Goal: Information Seeking & Learning: Learn about a topic

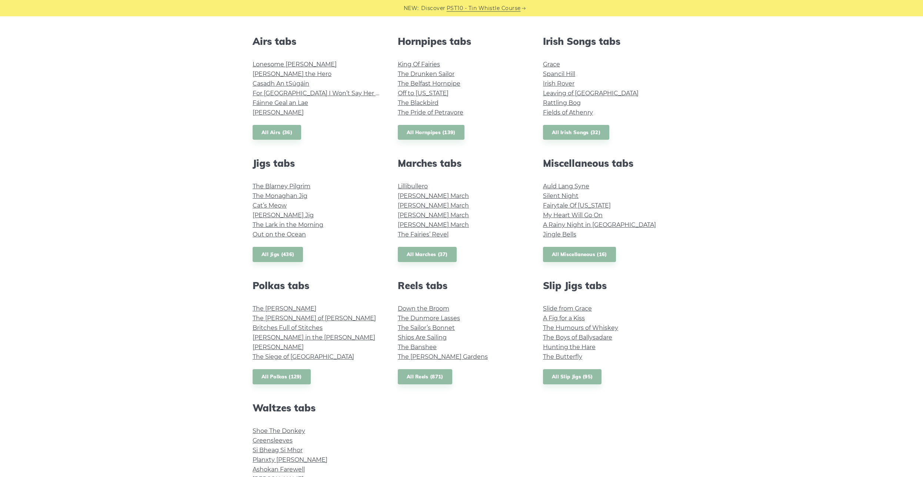
scroll to position [302, 0]
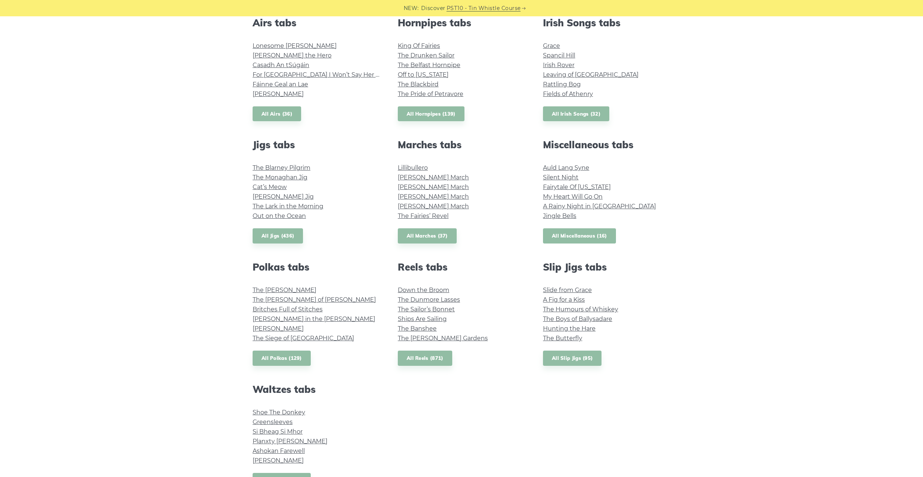
click at [587, 237] on link "All Miscellaneous (16)" at bounding box center [579, 235] width 73 height 15
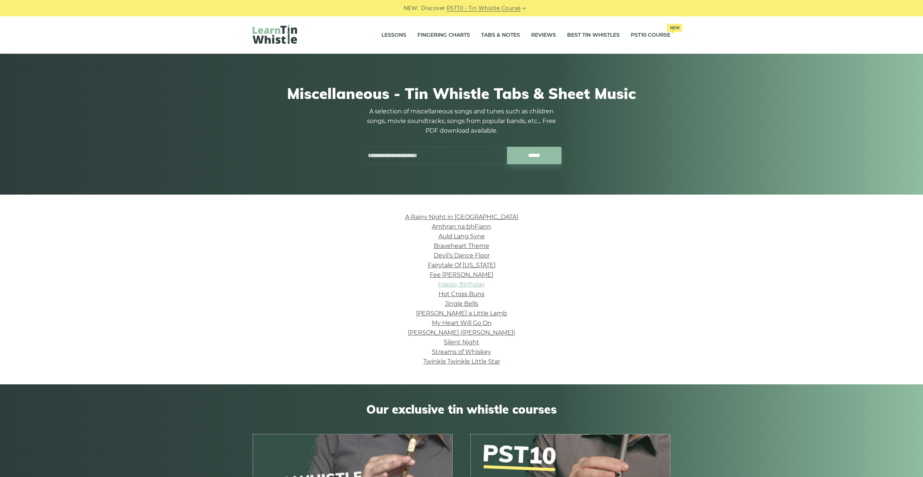
click at [478, 284] on link "Happy Birthday" at bounding box center [461, 284] width 47 height 7
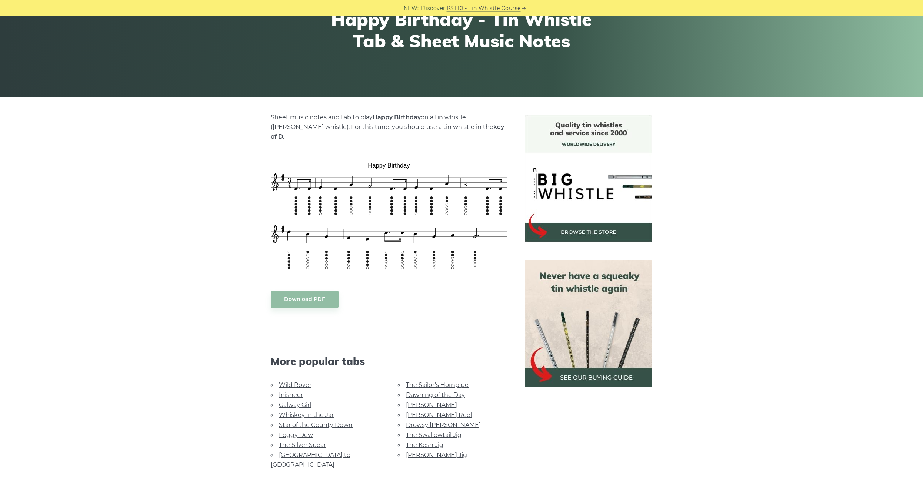
scroll to position [151, 0]
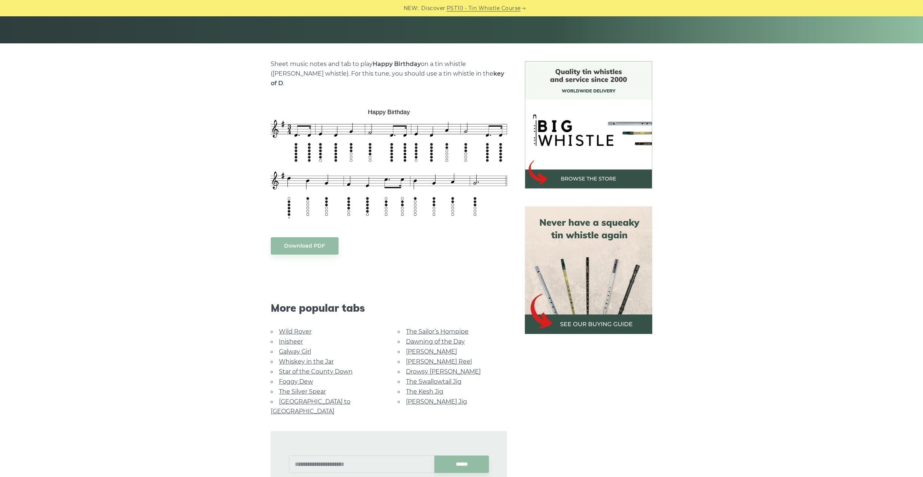
click at [568, 271] on img at bounding box center [588, 269] width 127 height 127
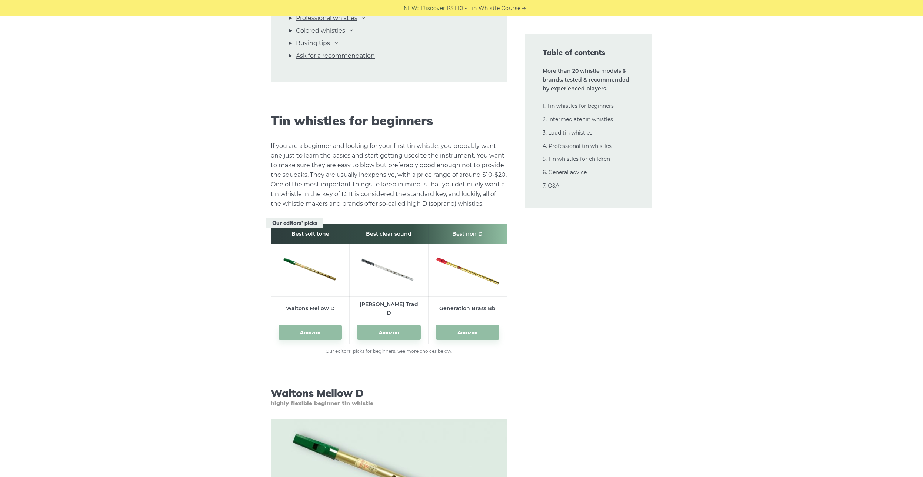
scroll to position [1096, 0]
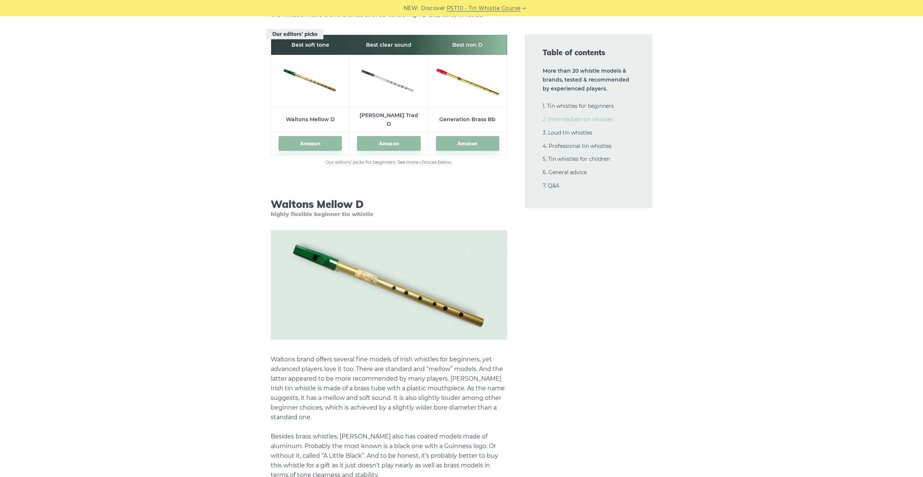
click at [586, 121] on link "2. Intermediate tin whistles" at bounding box center [578, 119] width 70 height 7
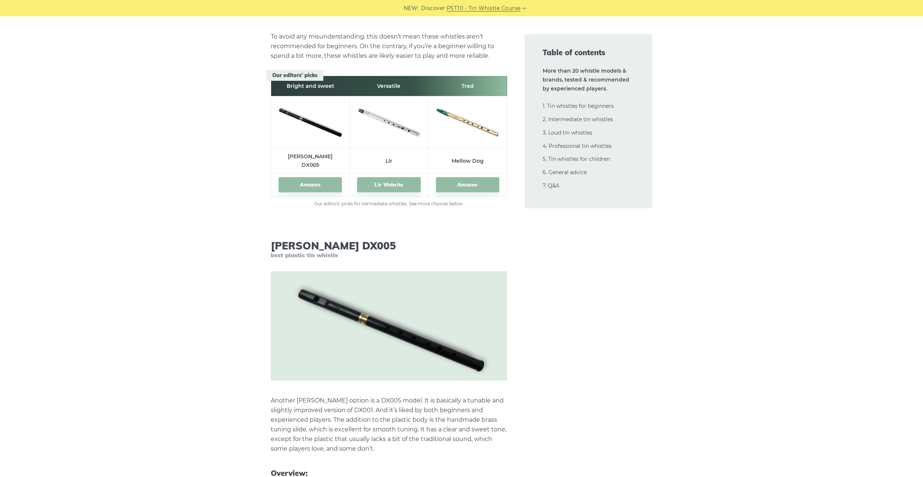
scroll to position [4060, 0]
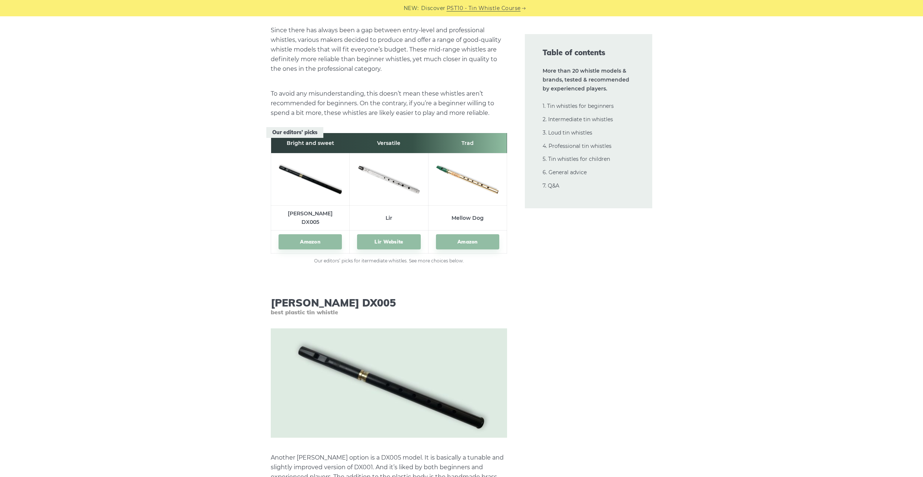
click at [393, 189] on img at bounding box center [388, 178] width 63 height 42
click at [383, 234] on link "Lir Website" at bounding box center [388, 241] width 63 height 15
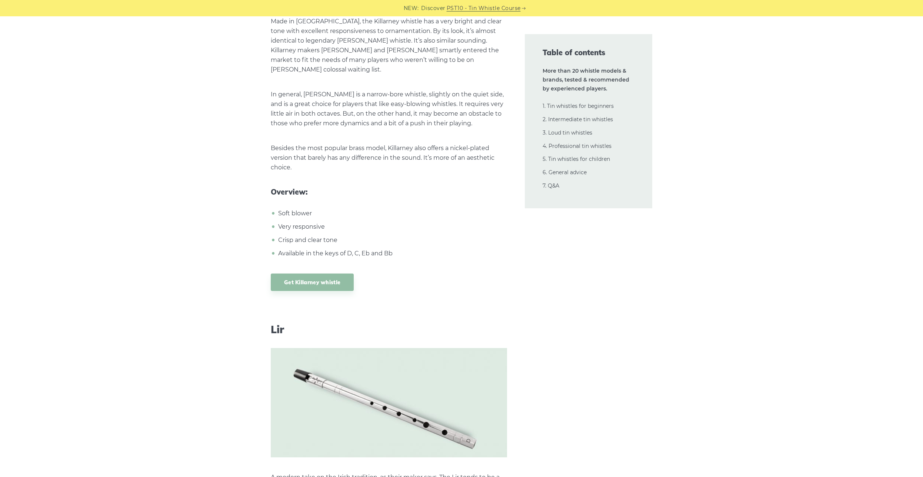
drag, startPoint x: 215, startPoint y: 221, endPoint x: 253, endPoint y: 327, distance: 112.3
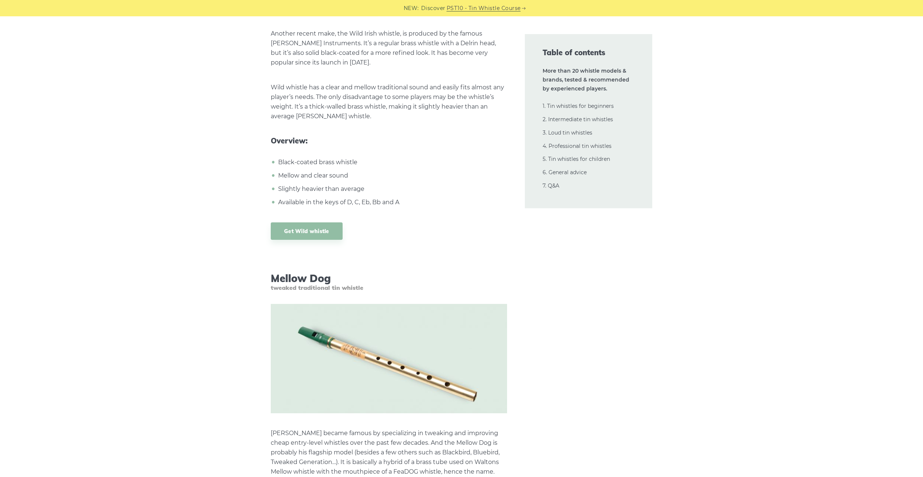
scroll to position [5700, 0]
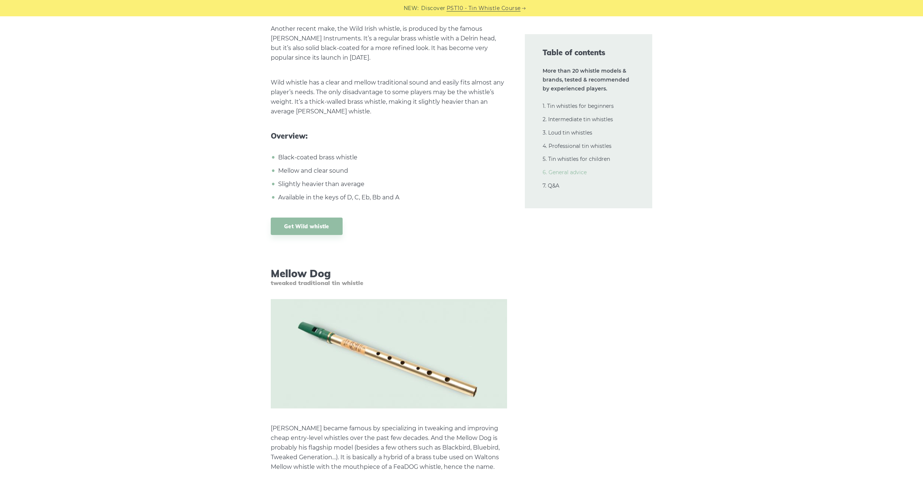
click at [574, 172] on link "6. General advice" at bounding box center [565, 172] width 44 height 7
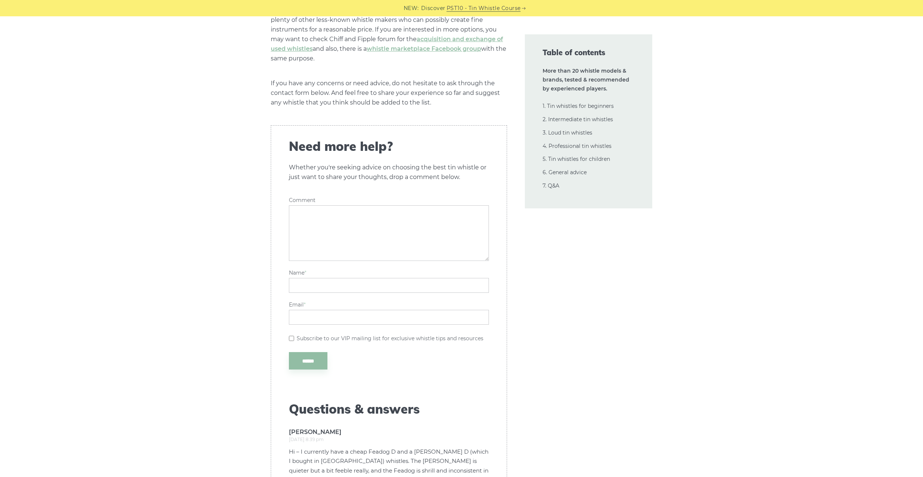
scroll to position [16760, 0]
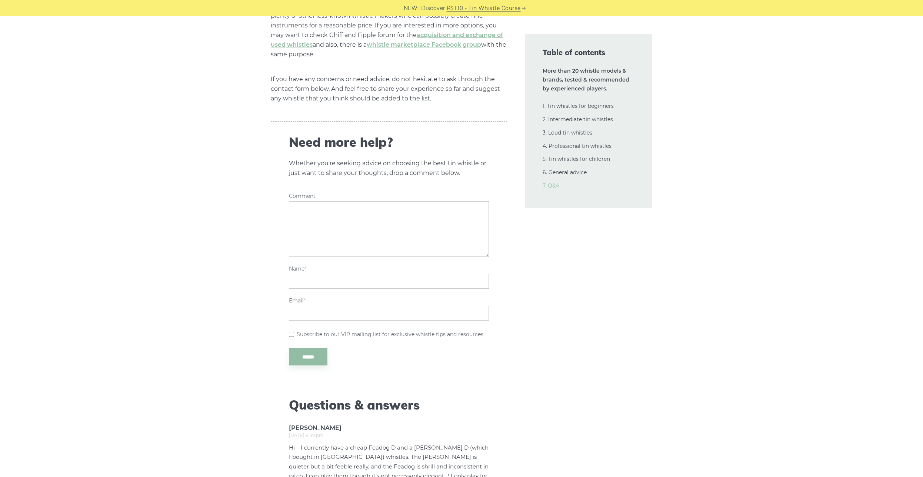
click at [553, 185] on link "7. Q&A" at bounding box center [551, 185] width 17 height 7
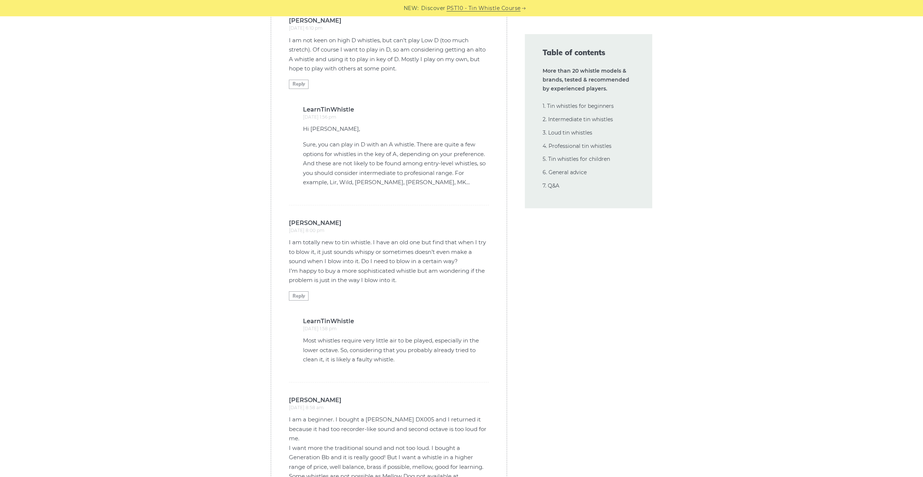
scroll to position [17460, 0]
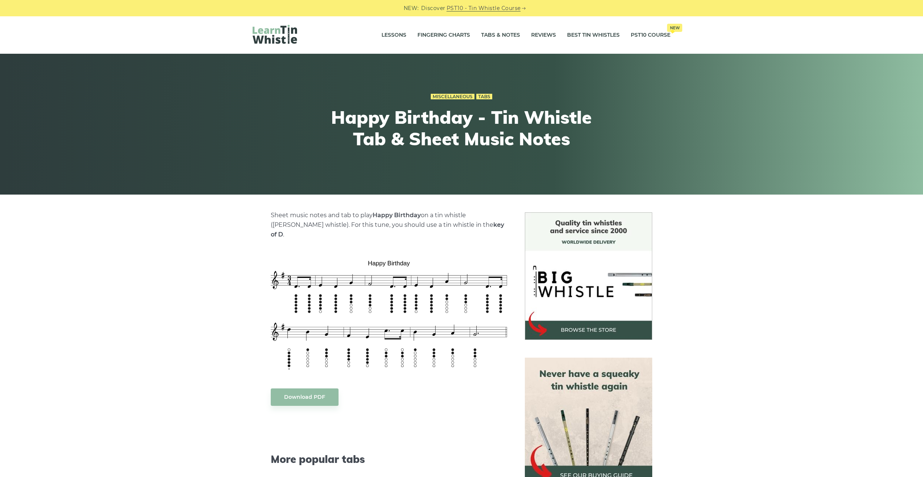
scroll to position [151, 0]
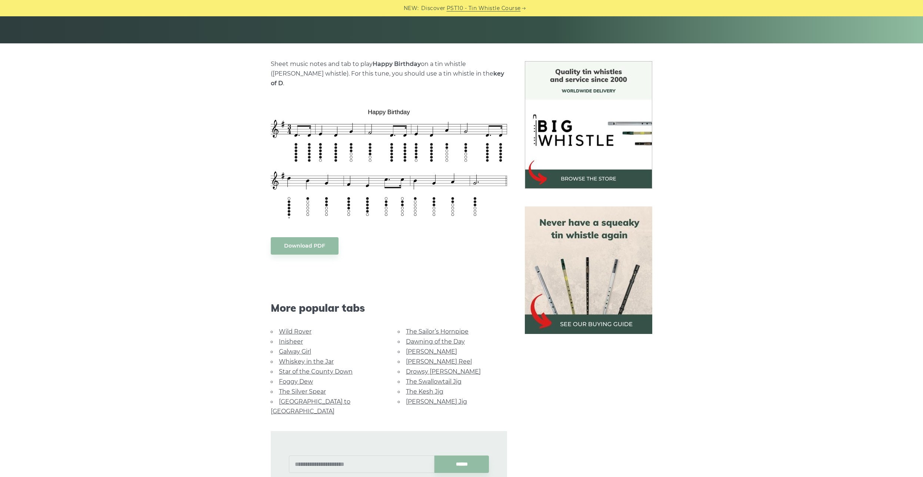
click at [456, 11] on link "PST10 - Tin Whistle Course" at bounding box center [484, 8] width 74 height 9
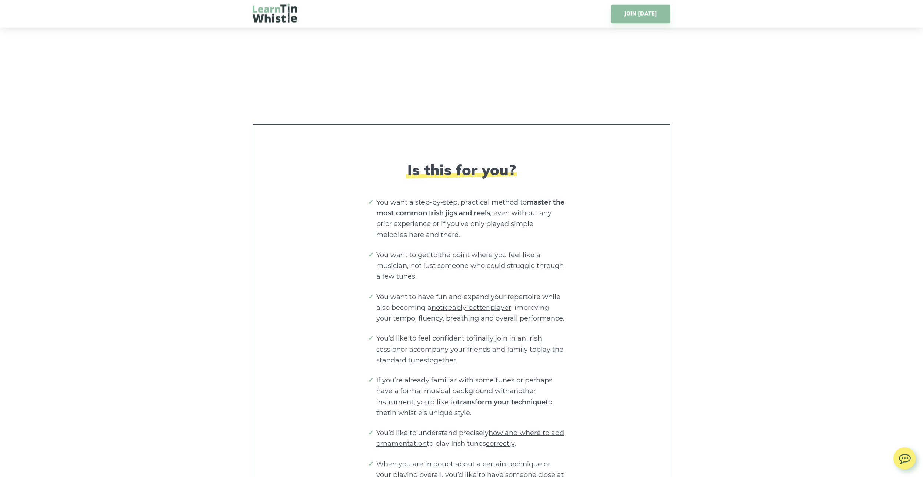
scroll to position [1247, 0]
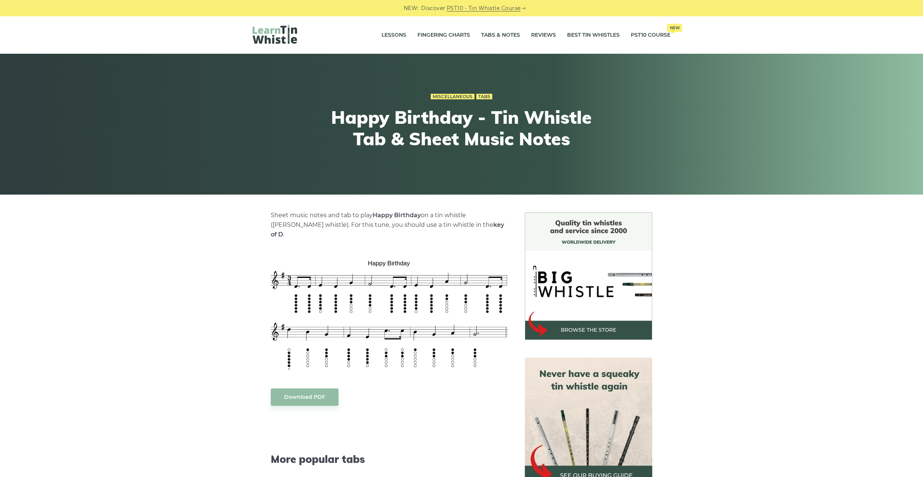
scroll to position [151, 0]
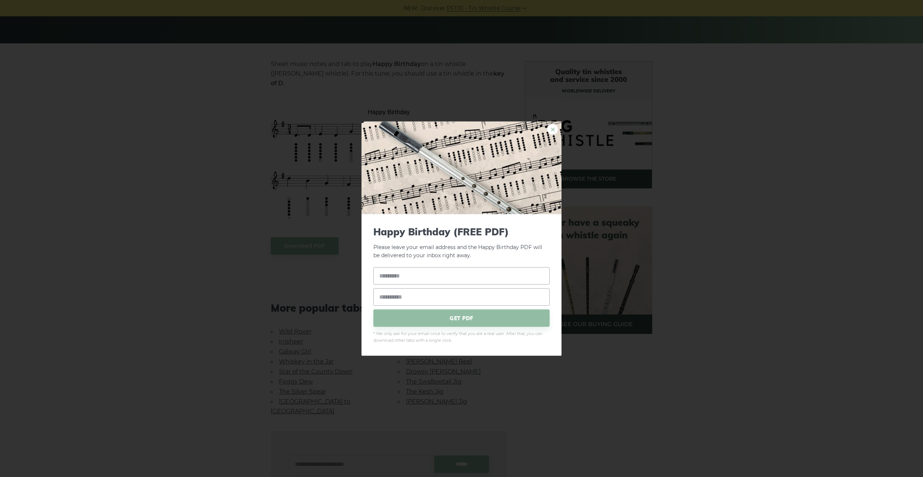
click at [555, 133] on link "×" at bounding box center [552, 128] width 11 height 11
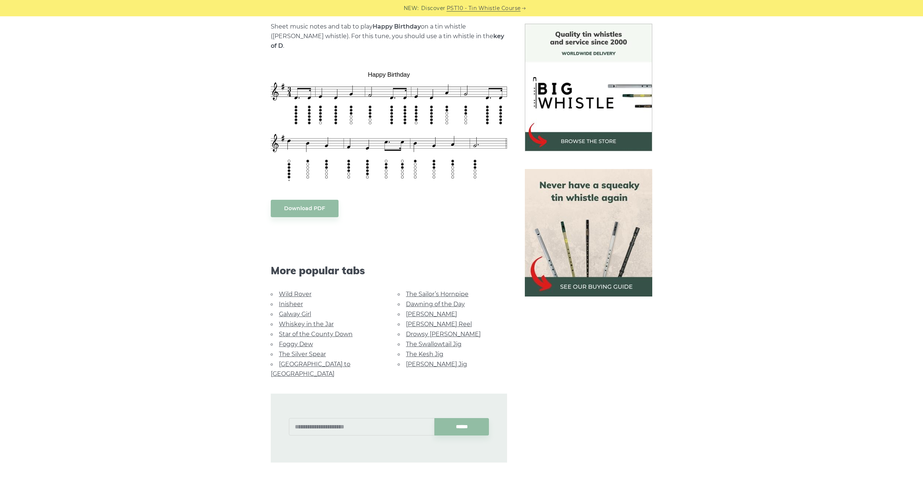
scroll to position [264, 0]
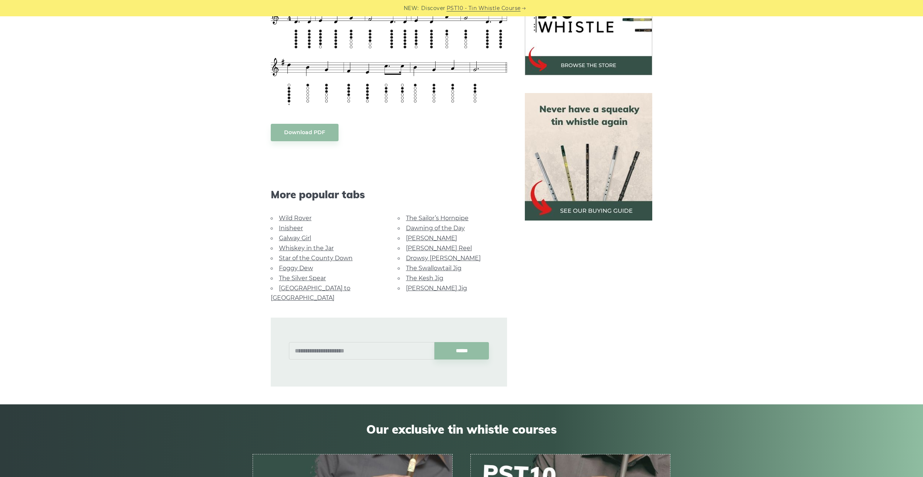
click at [442, 264] on link "The Swallowtail Jig" at bounding box center [434, 267] width 56 height 7
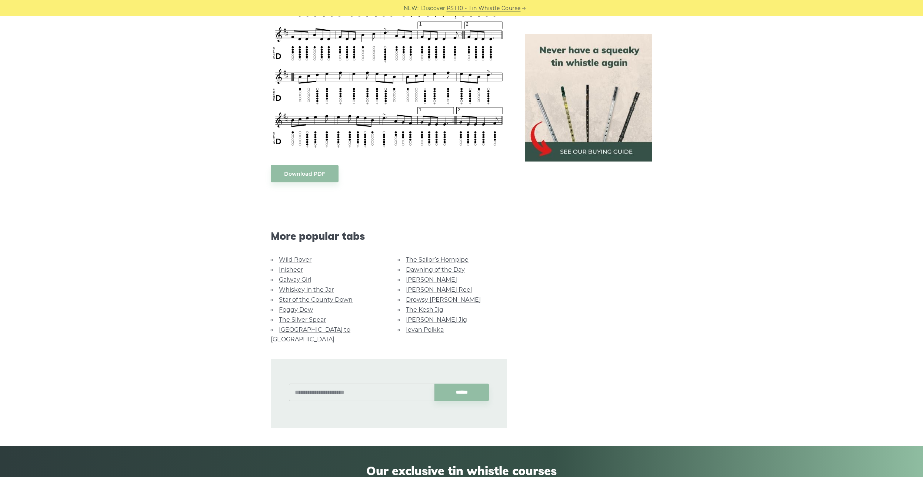
scroll to position [491, 0]
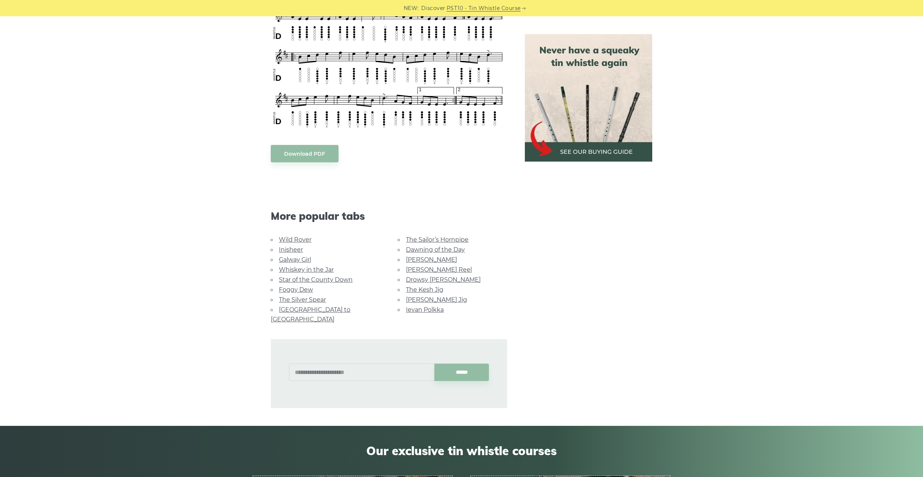
click at [418, 267] on link "[PERSON_NAME] Reel" at bounding box center [439, 269] width 66 height 7
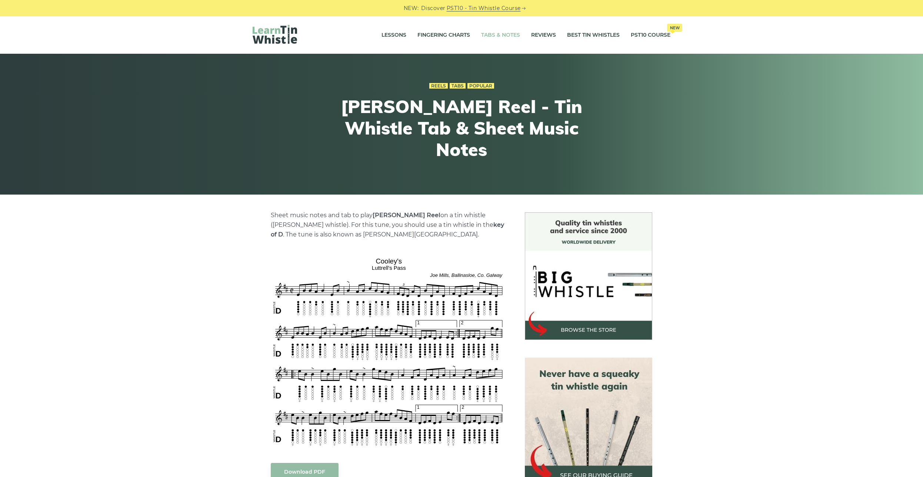
drag, startPoint x: 520, startPoint y: 33, endPoint x: 513, endPoint y: 33, distance: 6.7
click at [520, 33] on li "Tabs & Notes" at bounding box center [501, 35] width 50 height 19
click at [512, 33] on link "Tabs & Notes" at bounding box center [500, 35] width 39 height 19
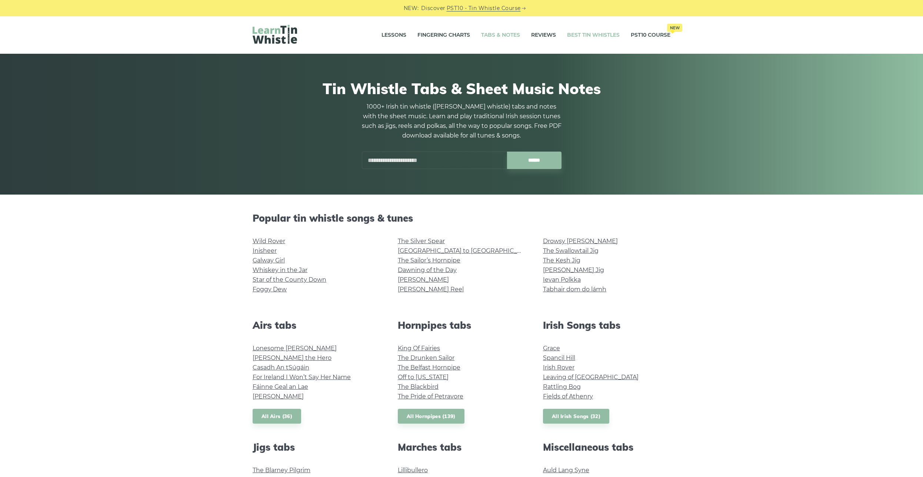
click at [574, 38] on link "Best Tin Whistles" at bounding box center [593, 35] width 53 height 19
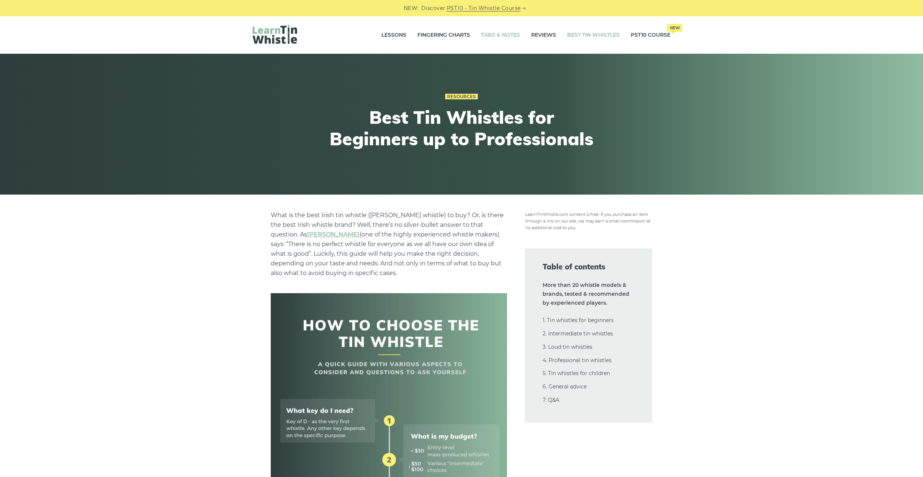
click at [499, 36] on link "Tabs & Notes" at bounding box center [500, 35] width 39 height 19
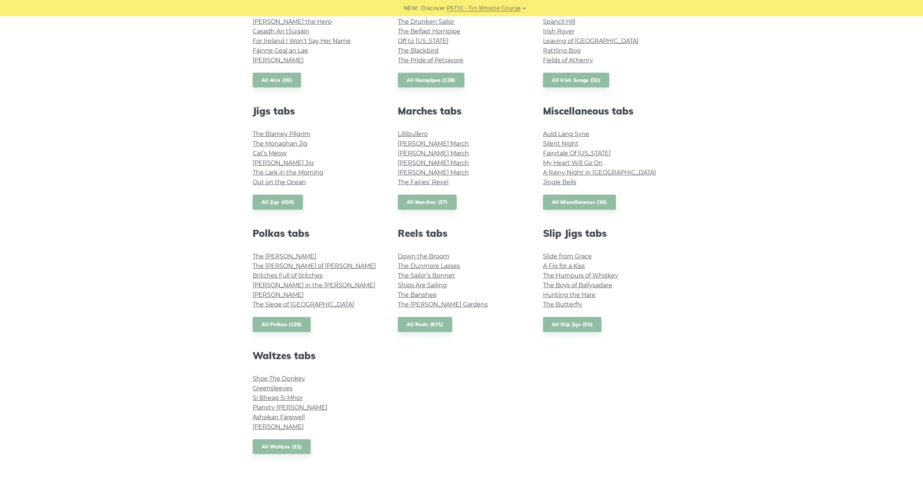
scroll to position [340, 0]
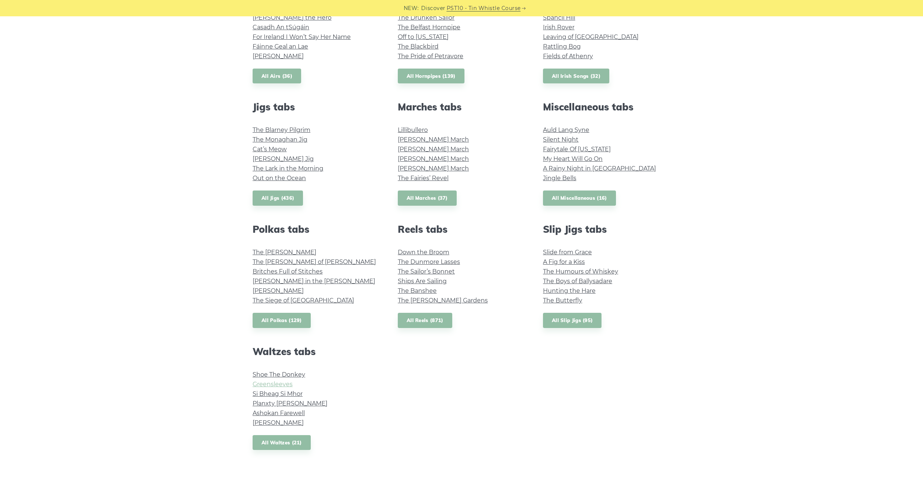
click at [286, 383] on link "Greensleeves" at bounding box center [273, 383] width 40 height 7
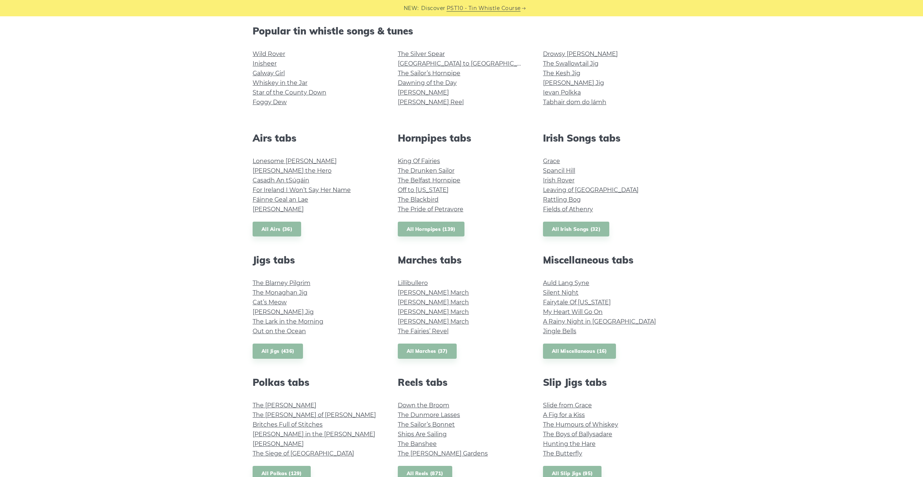
scroll to position [189, 0]
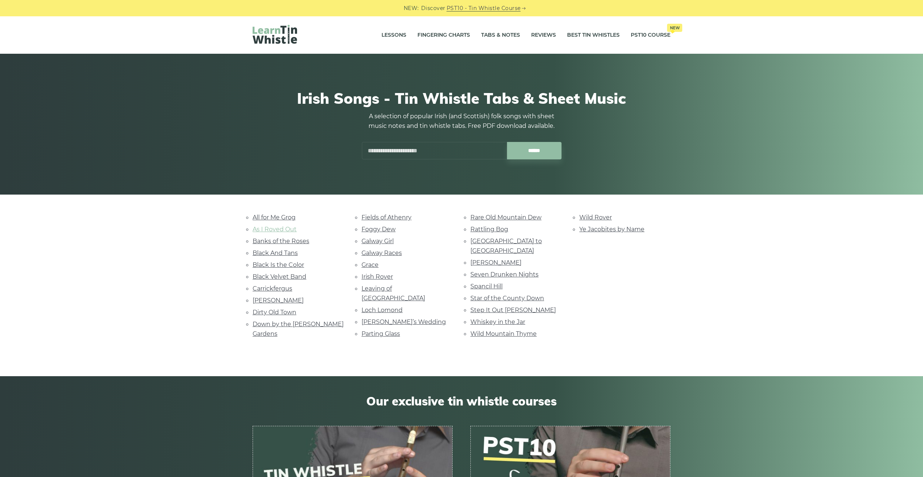
click at [292, 228] on link "As I Roved Out" at bounding box center [275, 229] width 44 height 7
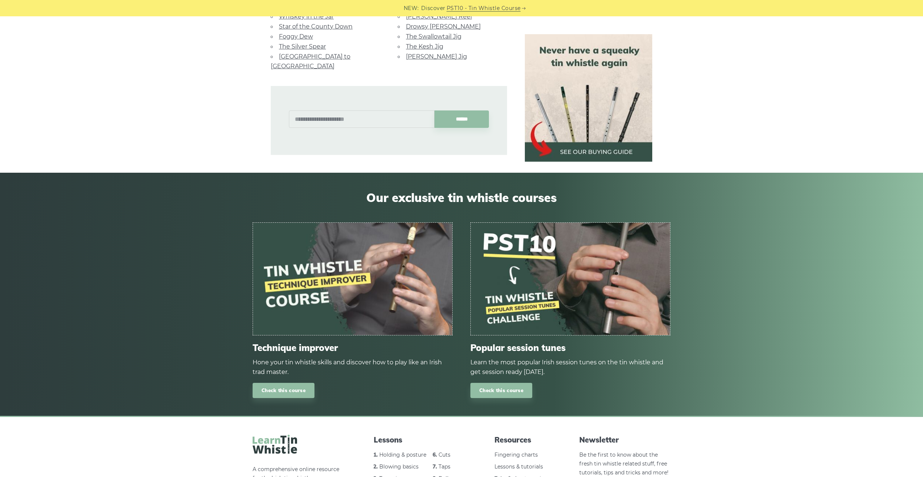
scroll to position [605, 0]
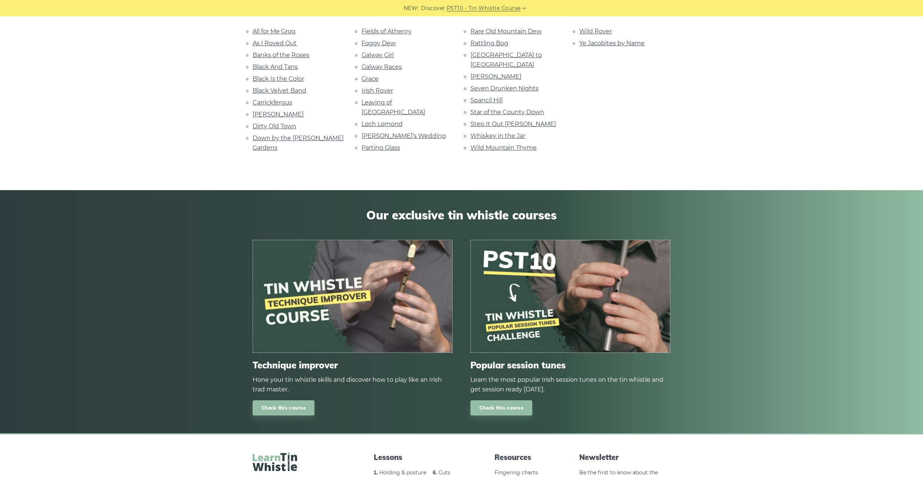
scroll to position [189, 0]
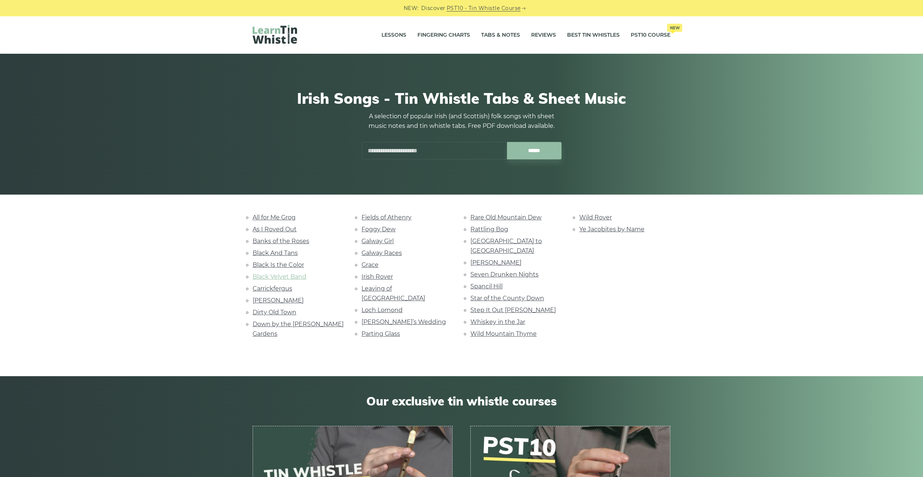
click at [282, 274] on link "Black Velvet Band" at bounding box center [280, 276] width 54 height 7
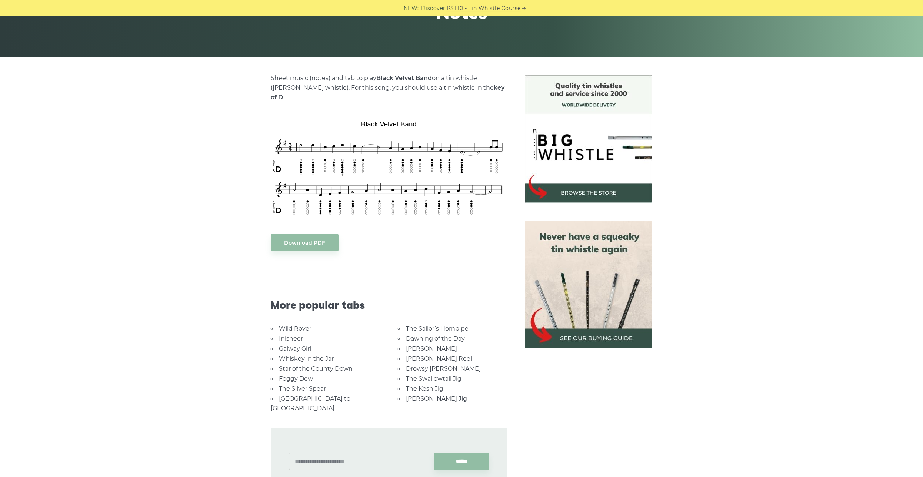
scroll to position [151, 0]
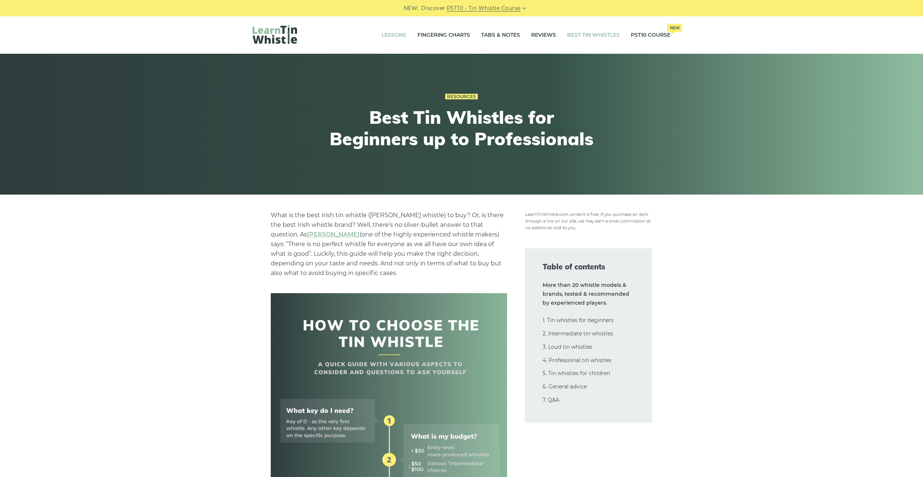
click at [397, 38] on link "Lessons" at bounding box center [394, 35] width 25 height 19
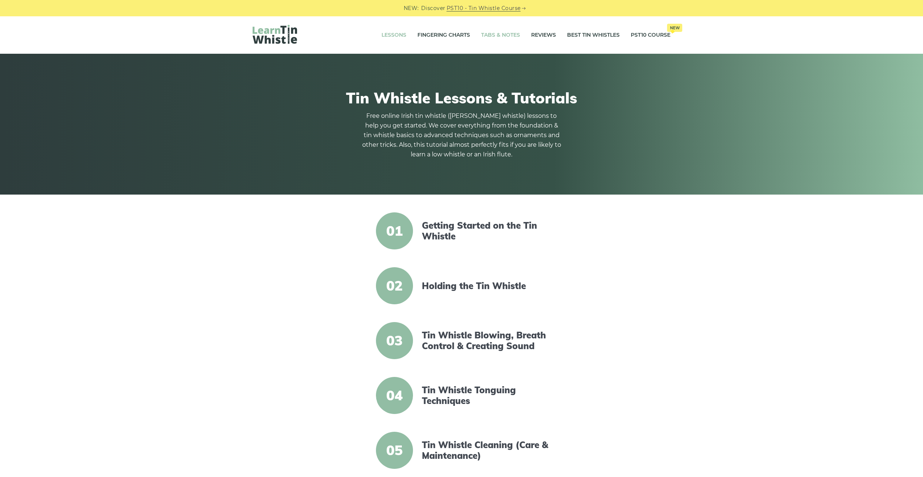
click at [509, 38] on link "Tabs & Notes" at bounding box center [500, 35] width 39 height 19
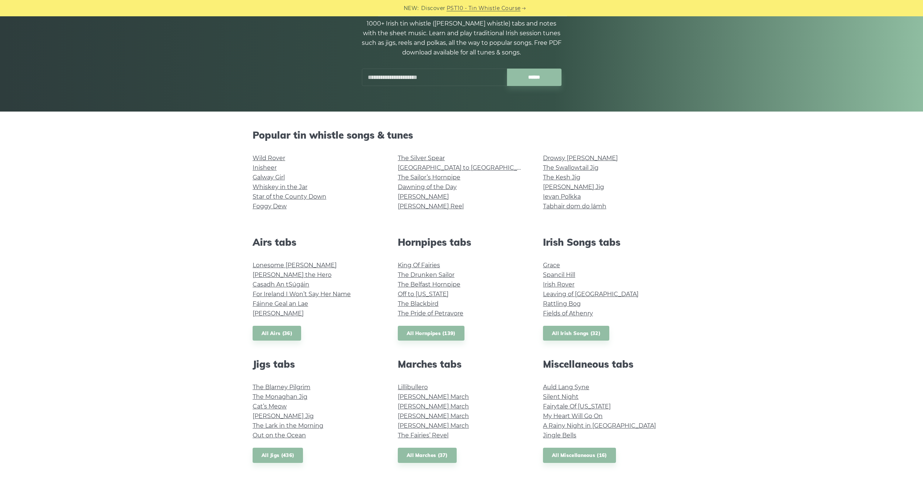
scroll to position [76, 0]
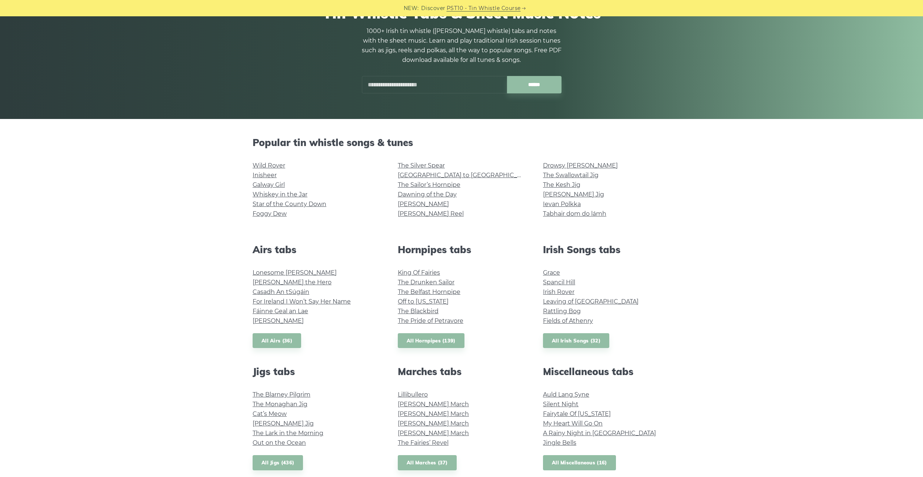
click at [580, 465] on link "All Miscellaneous (16)" at bounding box center [579, 462] width 73 height 15
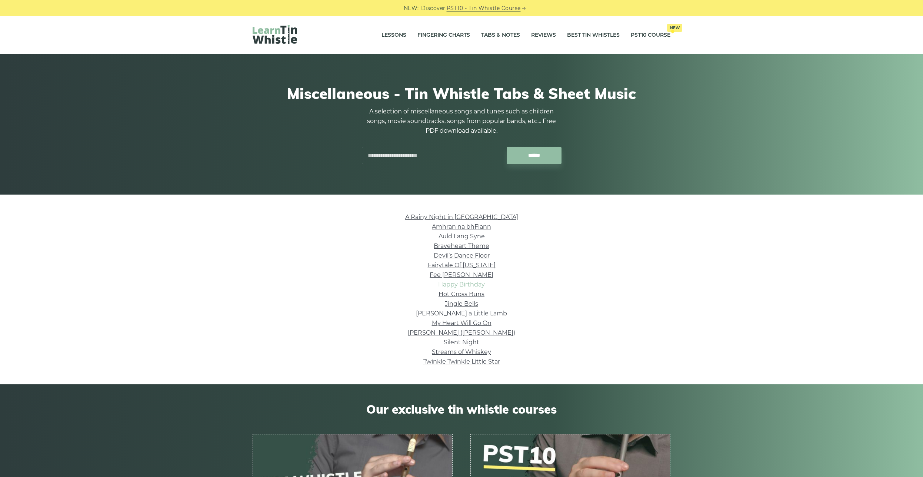
click at [476, 286] on link "Happy Birthday" at bounding box center [461, 284] width 47 height 7
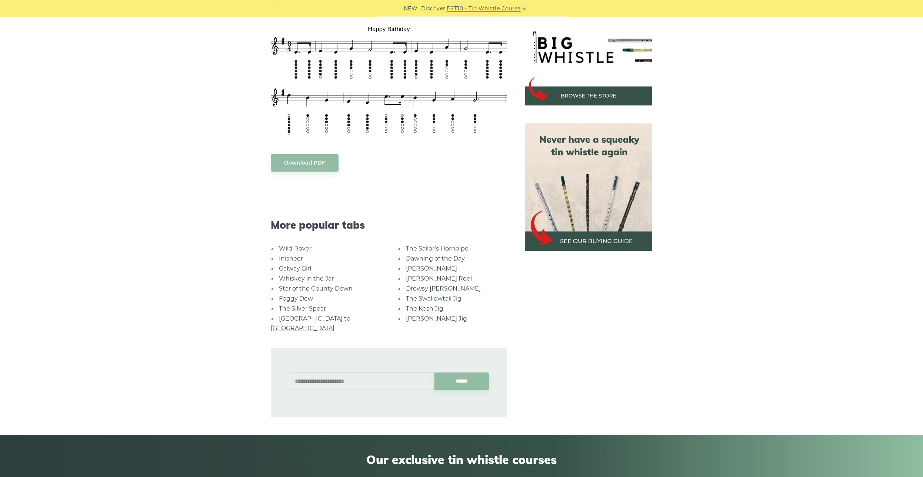
scroll to position [302, 0]
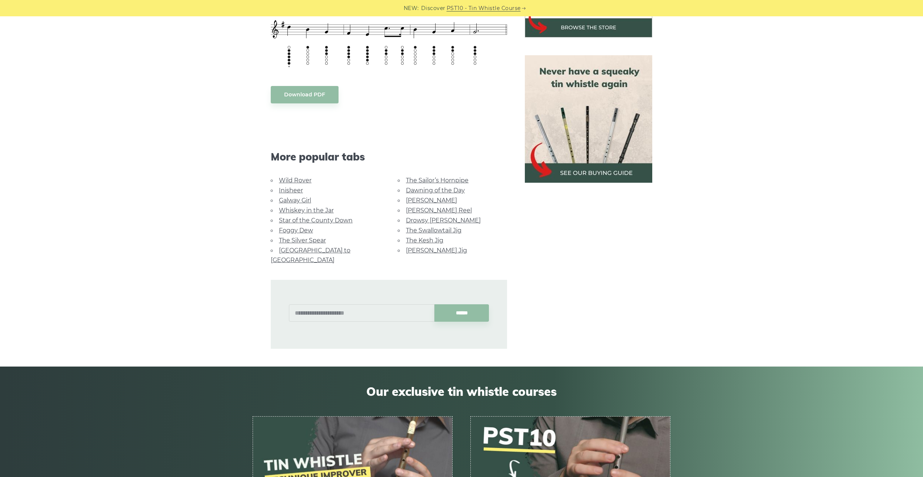
click at [577, 162] on img at bounding box center [588, 118] width 127 height 127
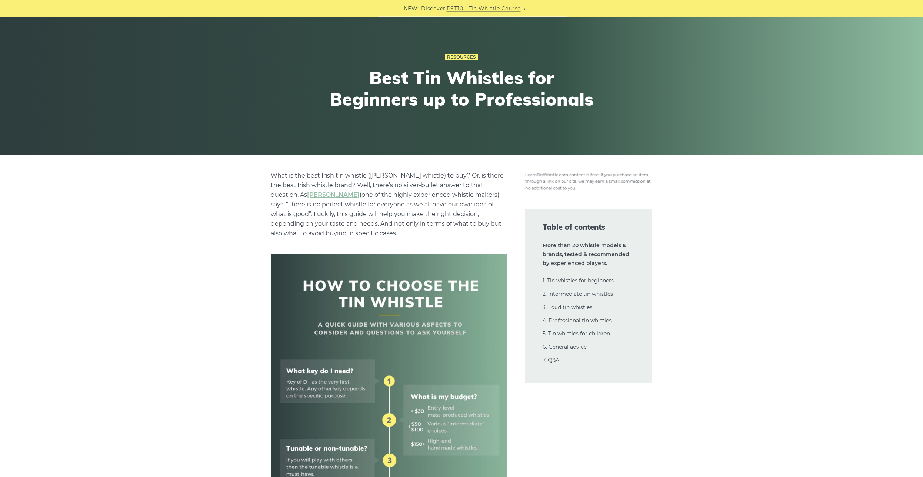
scroll to position [76, 0]
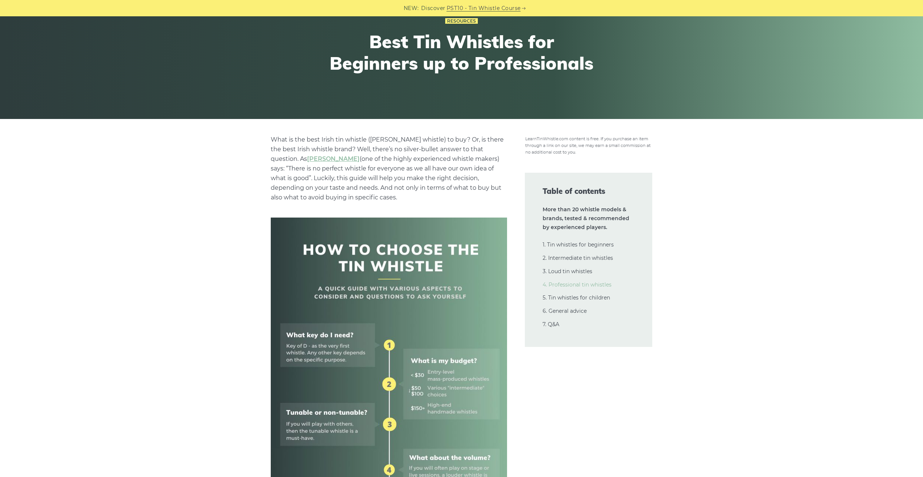
click at [583, 286] on link "4. Professional tin whistles" at bounding box center [577, 284] width 69 height 7
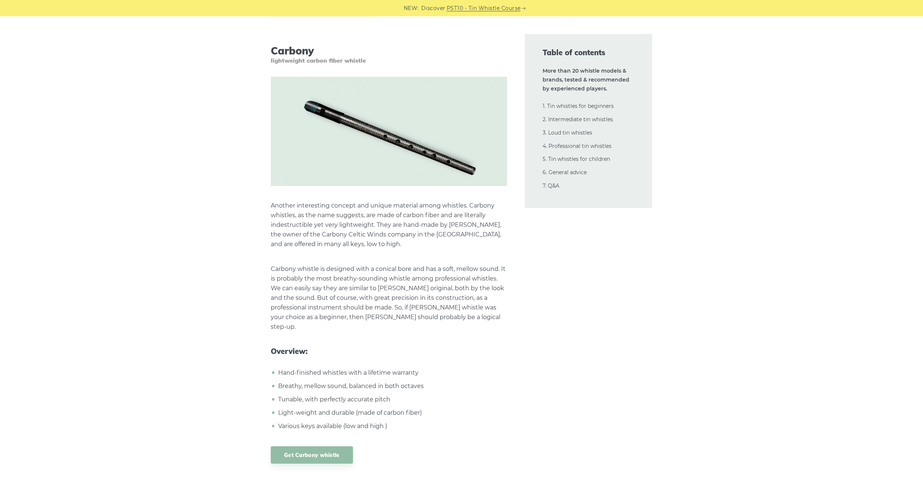
scroll to position [11746, 0]
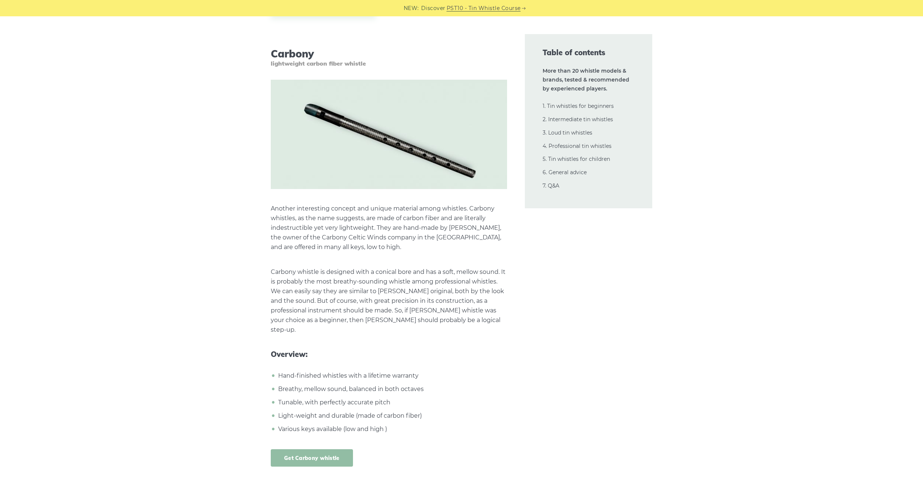
click at [330, 449] on link "Get Carbony whistle" at bounding box center [312, 457] width 82 height 17
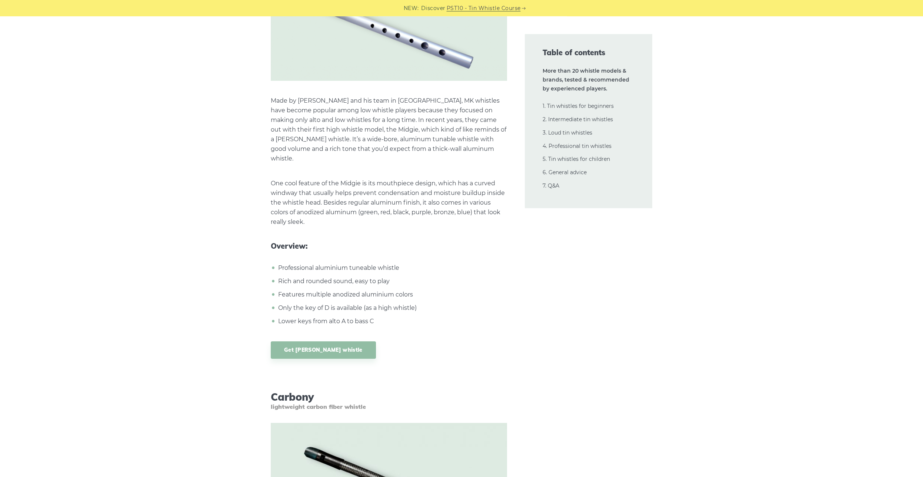
scroll to position [11368, 0]
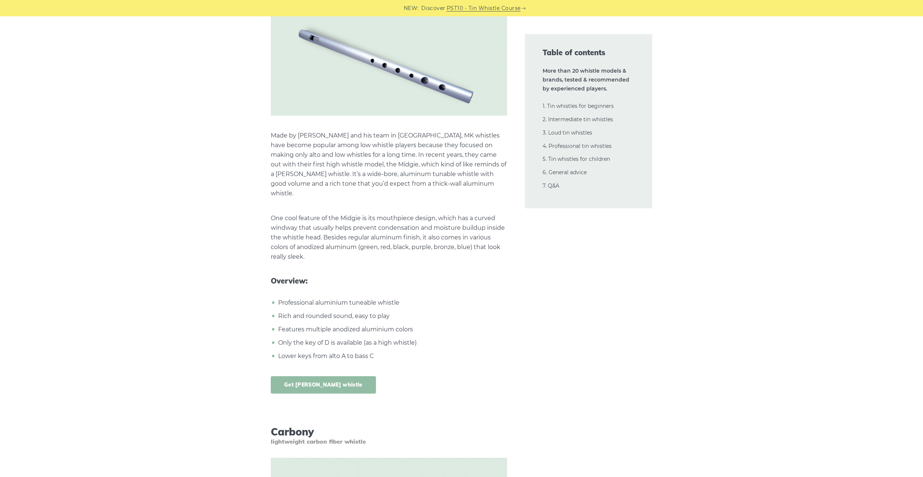
click at [317, 376] on link "Get MK Midgie whistle" at bounding box center [323, 384] width 105 height 17
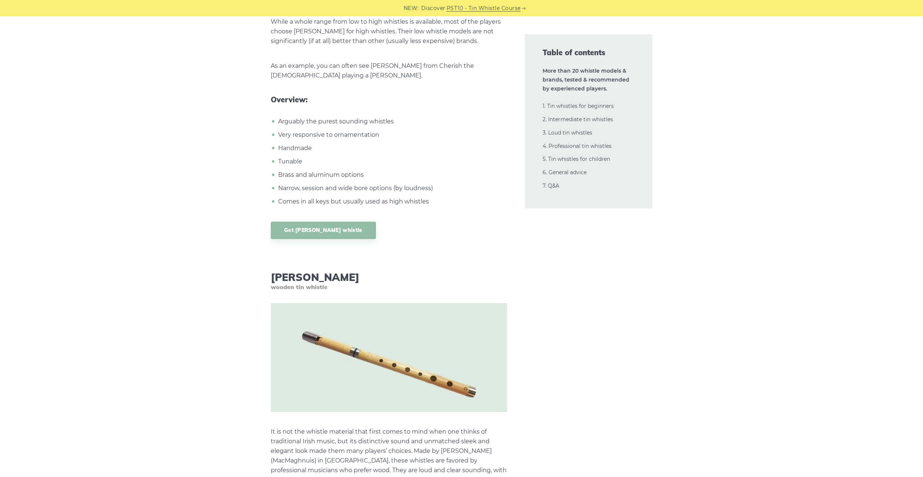
scroll to position [10877, 0]
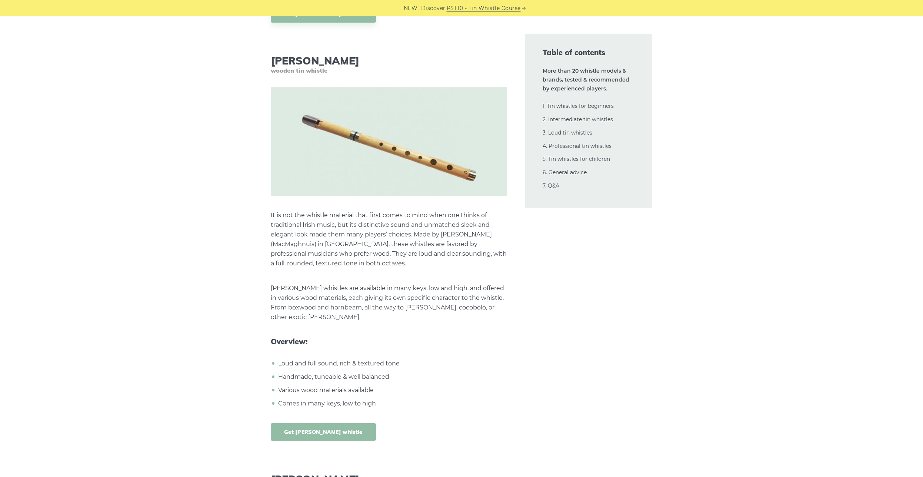
click at [317, 423] on link "Get McManus whistle" at bounding box center [323, 431] width 105 height 17
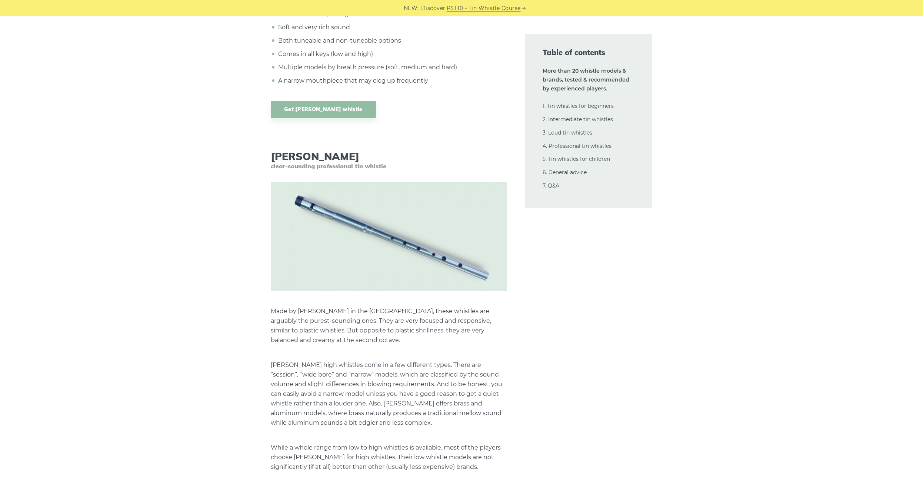
scroll to position [10461, 0]
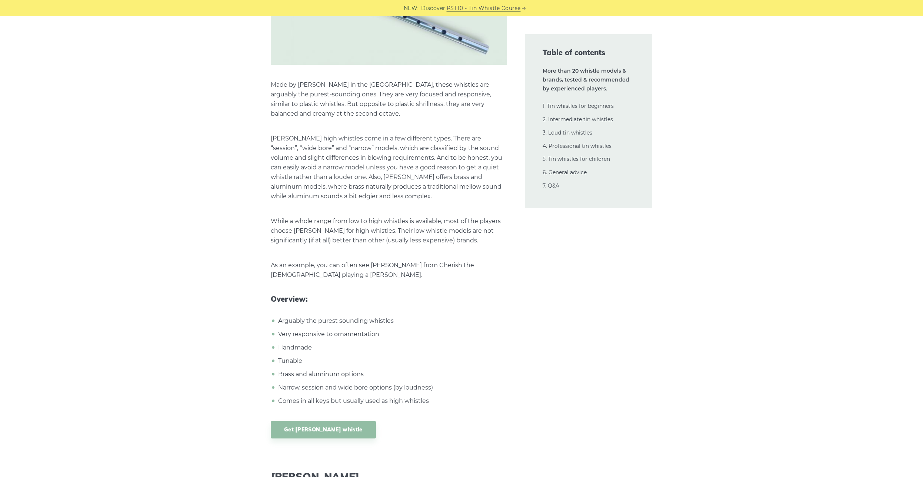
click at [297, 421] on link "Get Burke whistle" at bounding box center [323, 429] width 105 height 17
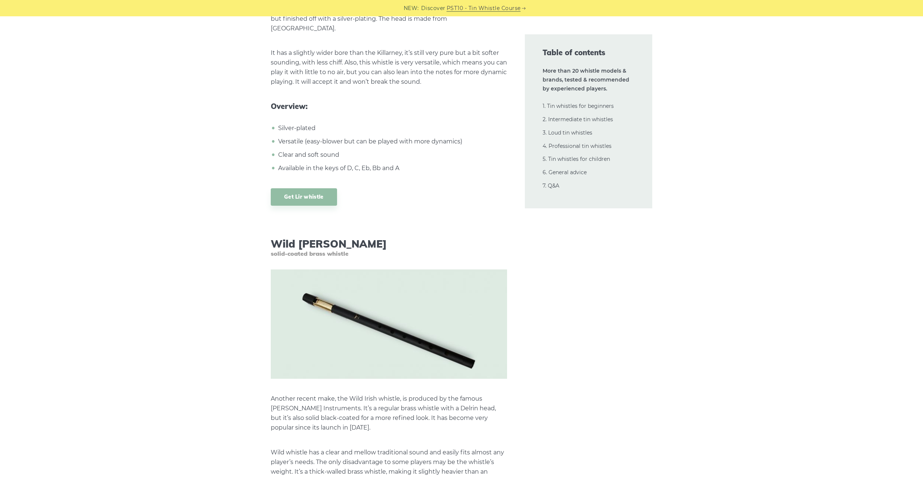
scroll to position [5360, 0]
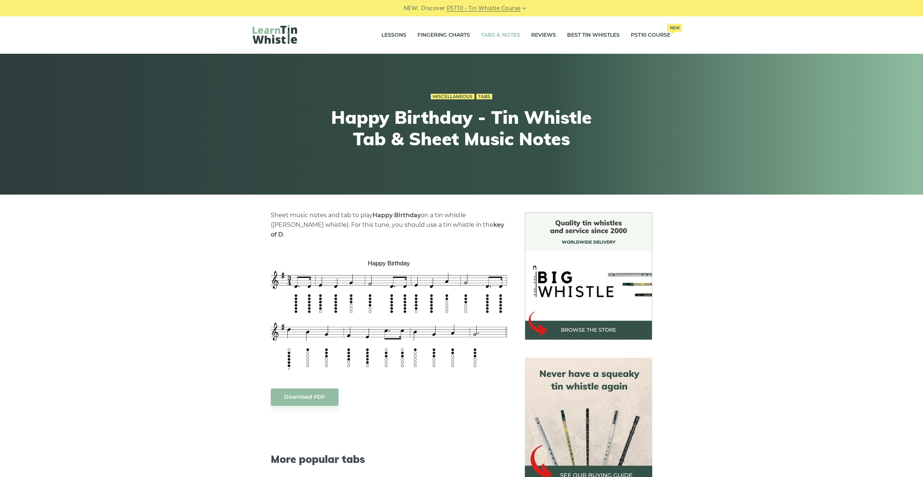
click at [509, 39] on link "Tabs & Notes" at bounding box center [500, 35] width 39 height 19
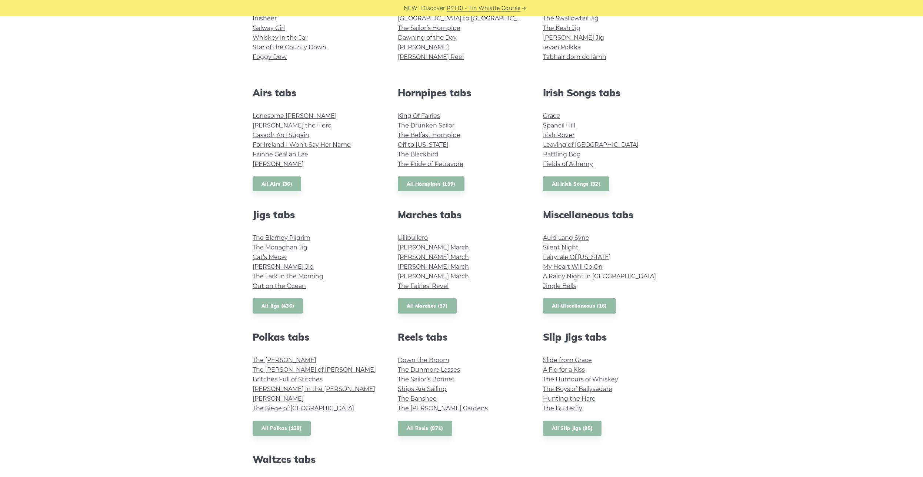
scroll to position [264, 0]
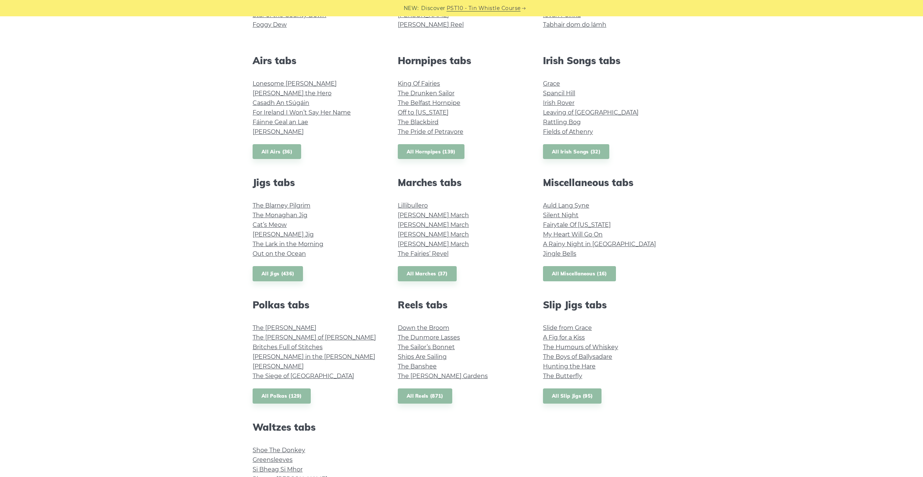
click at [558, 275] on link "All Miscellaneous (16)" at bounding box center [579, 273] width 73 height 15
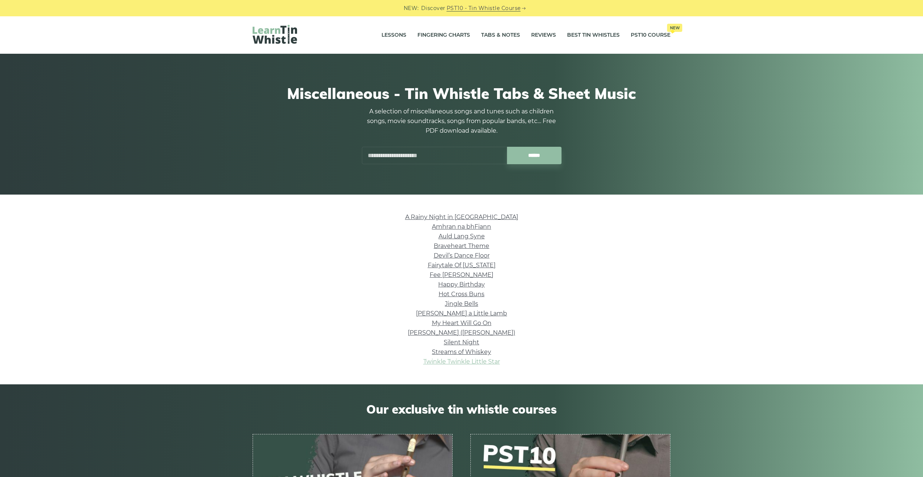
click at [473, 363] on link "Twinkle Twinkle Little Star" at bounding box center [461, 361] width 77 height 7
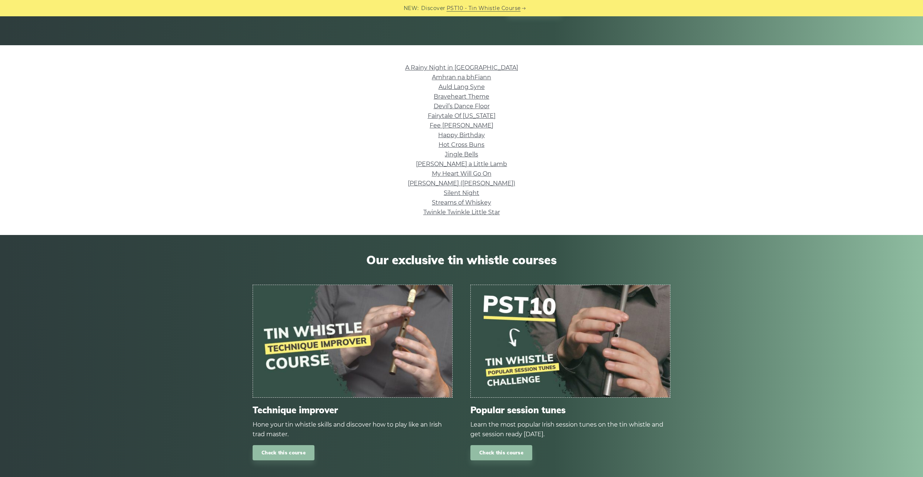
scroll to position [151, 0]
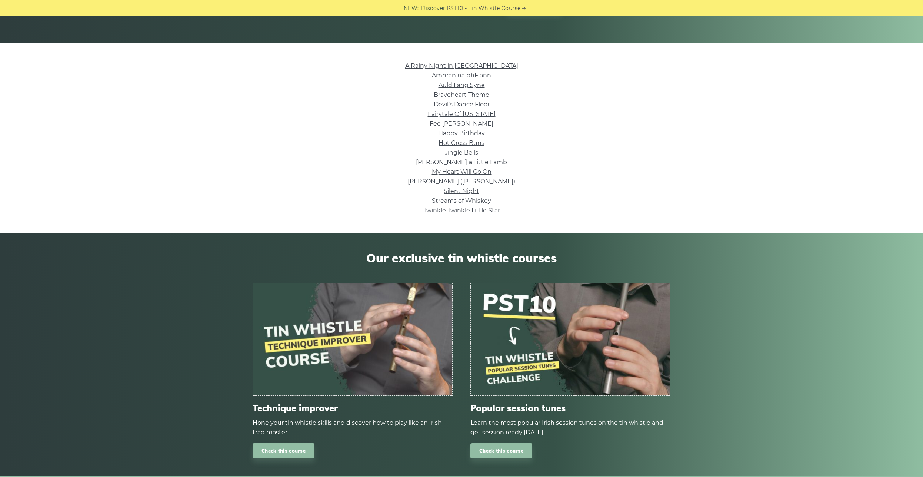
click at [317, 375] on img at bounding box center [352, 339] width 199 height 112
click at [291, 450] on link "Check this course" at bounding box center [284, 450] width 62 height 15
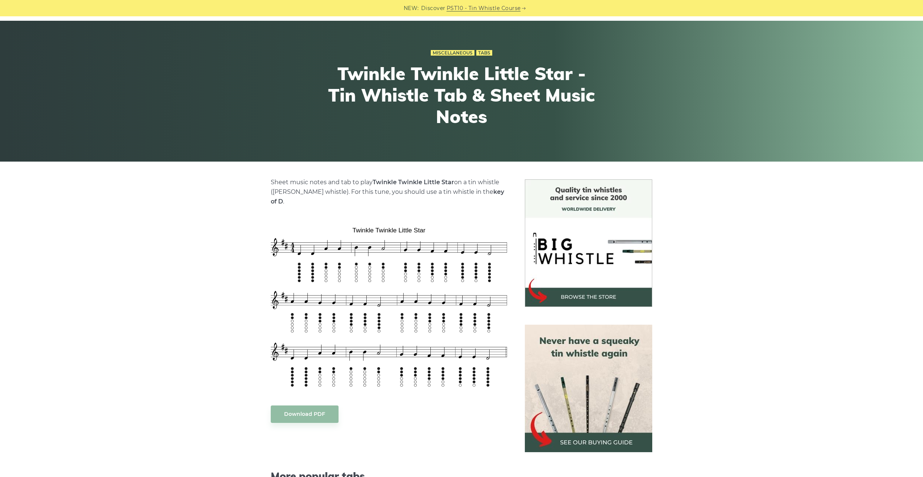
scroll to position [76, 0]
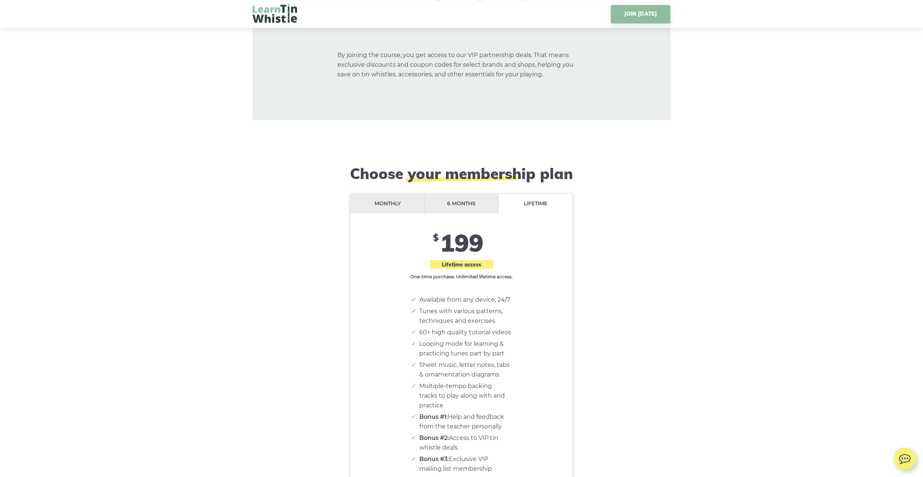
scroll to position [5970, 0]
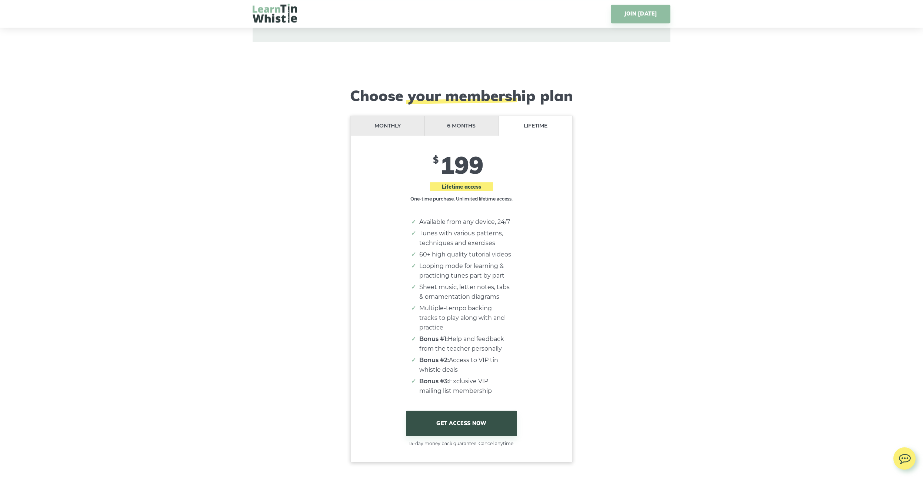
click at [389, 127] on li "Monthly" at bounding box center [388, 126] width 74 height 20
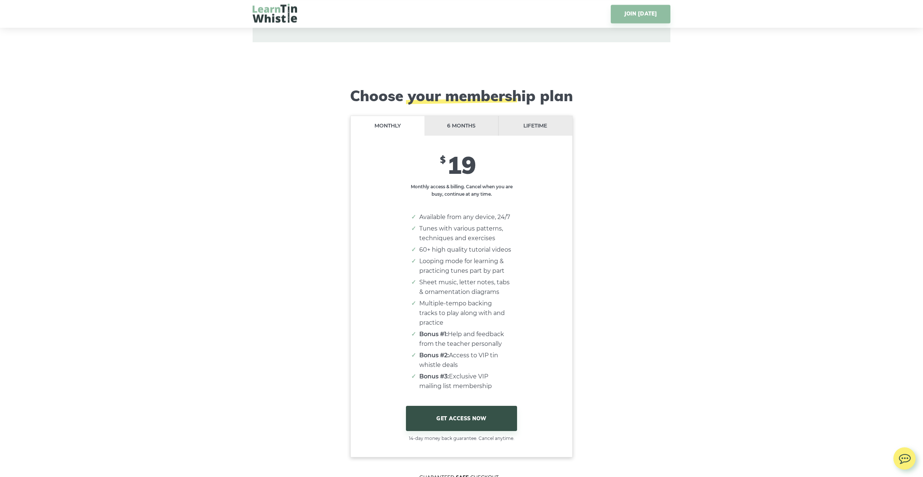
click at [449, 134] on li "6 months" at bounding box center [462, 126] width 74 height 20
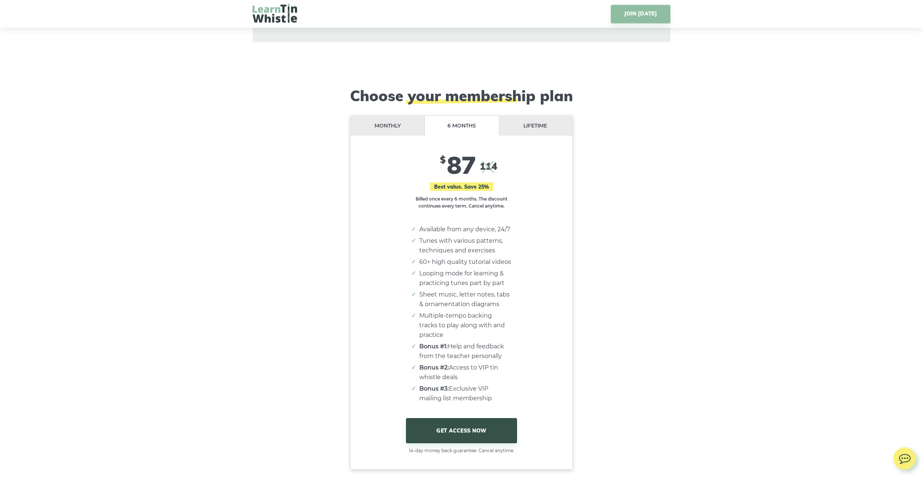
click at [537, 129] on li "Lifetime" at bounding box center [536, 126] width 74 height 20
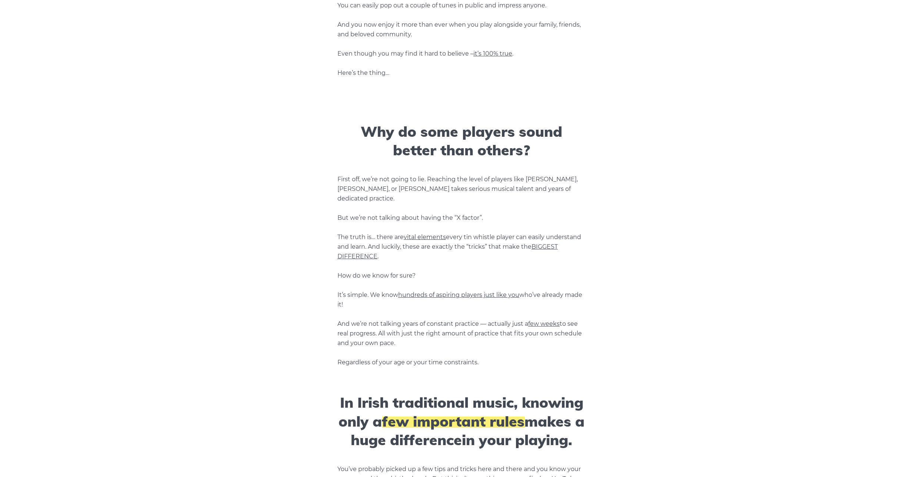
scroll to position [0, 0]
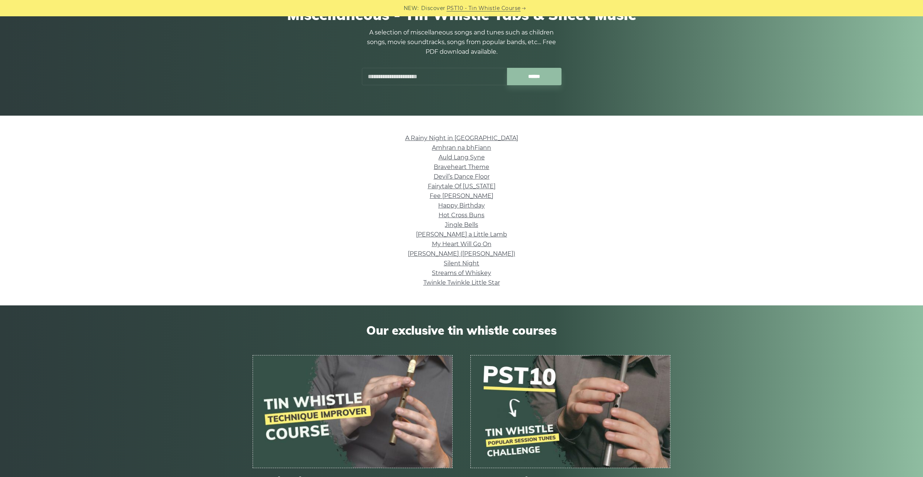
scroll to position [38, 0]
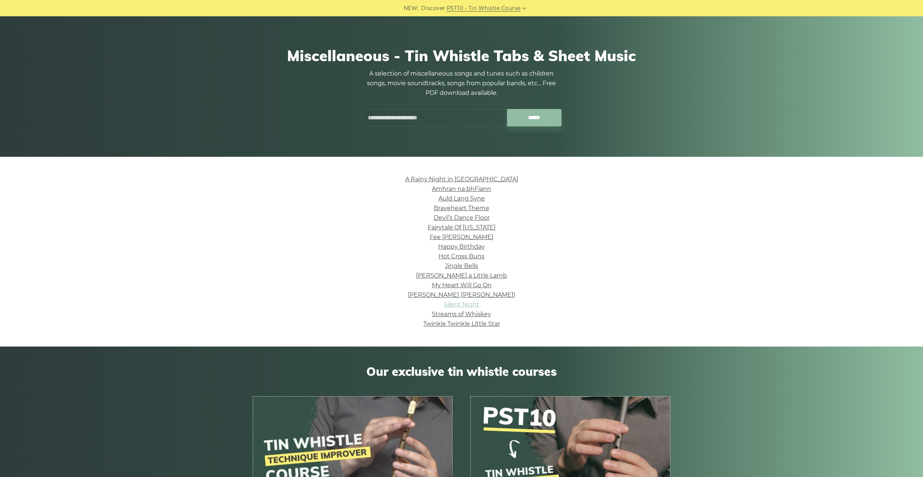
click at [459, 304] on link "Silent Night" at bounding box center [462, 304] width 36 height 7
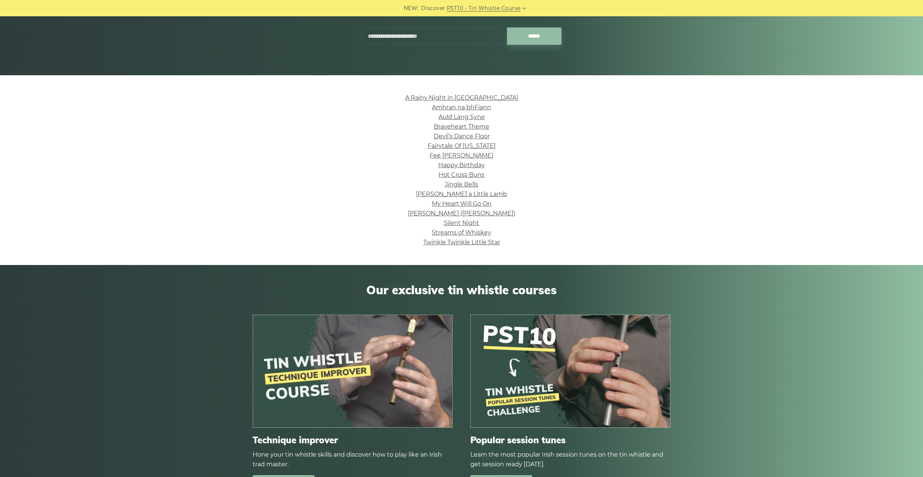
scroll to position [113, 0]
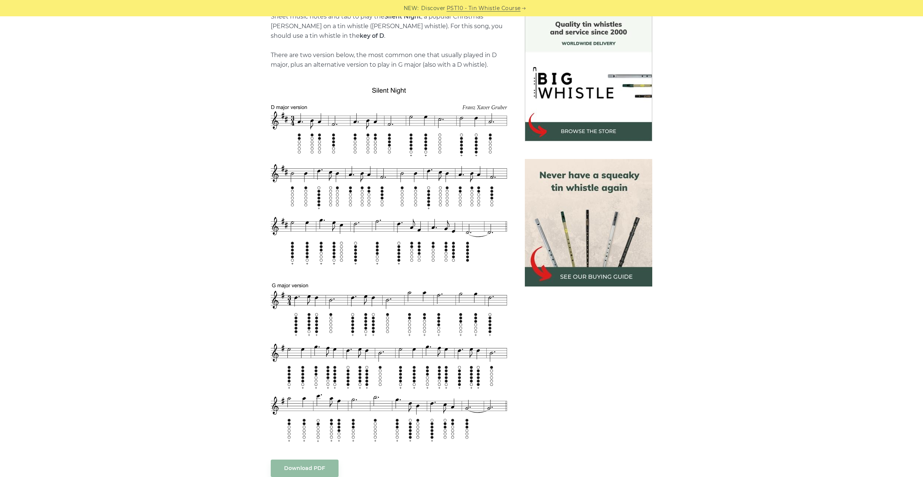
scroll to position [340, 0]
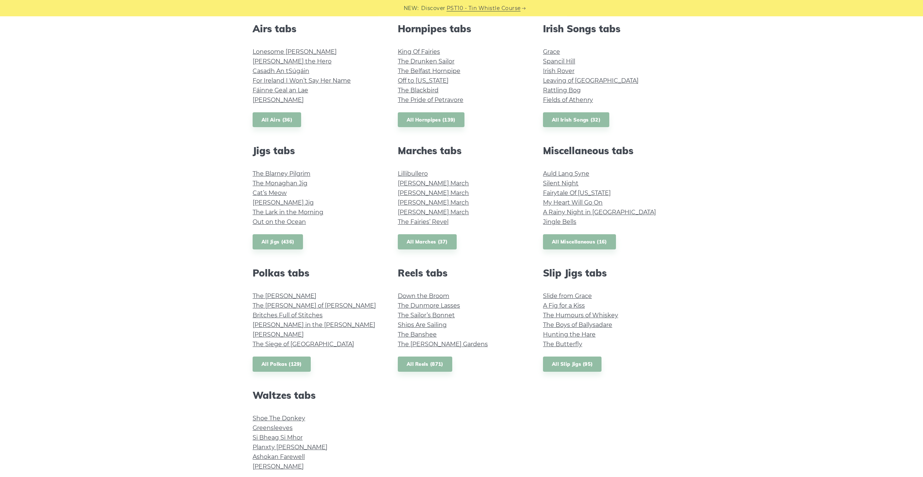
scroll to position [340, 0]
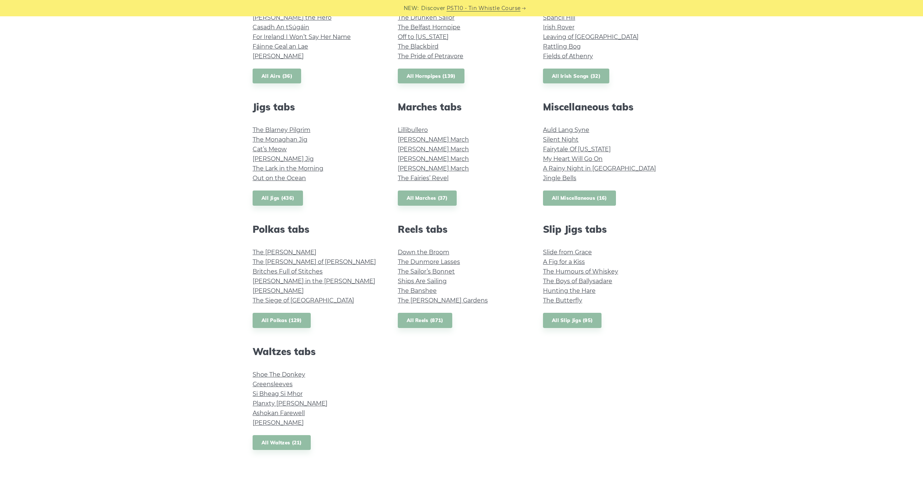
click at [580, 202] on link "All Miscellaneous (16)" at bounding box center [579, 197] width 73 height 15
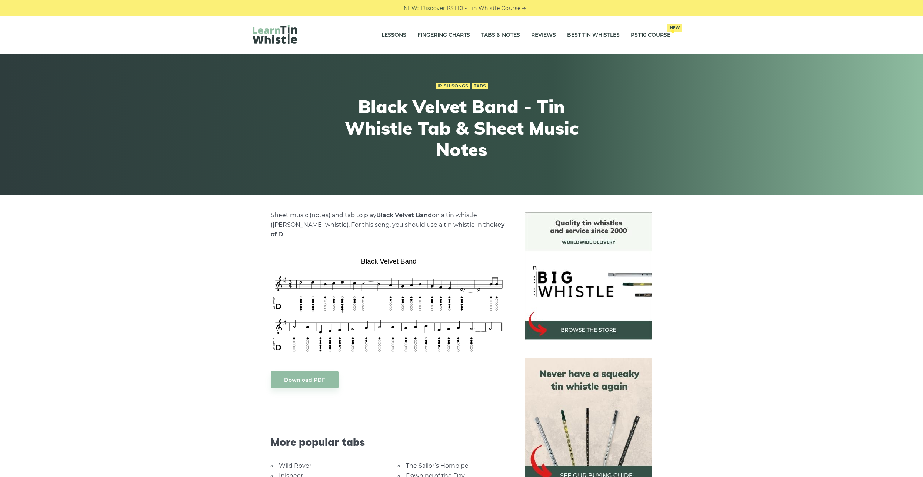
scroll to position [151, 0]
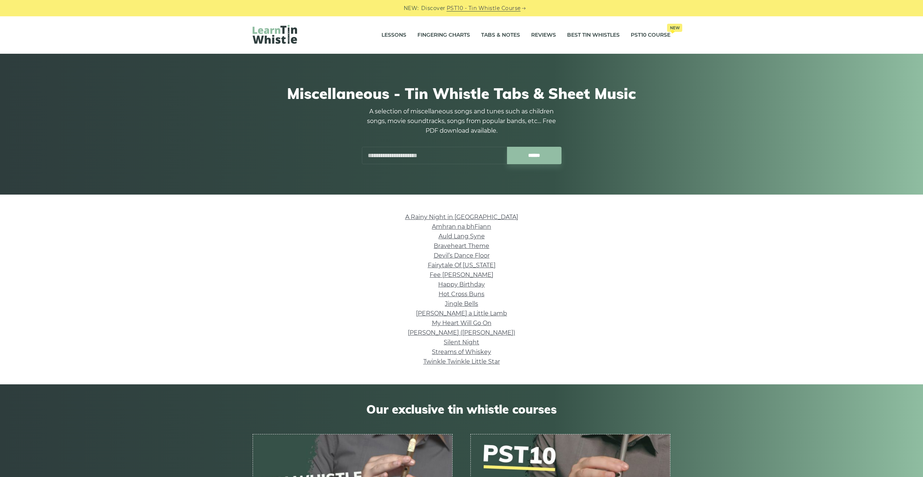
click at [577, 196] on div "NEW: Discover PST10 - Tin Whistle Course Lessons Fingering Charts Tabs & Notes …" at bounding box center [461, 407] width 923 height 782
click at [473, 257] on link "Devil’s Dance Floor" at bounding box center [462, 255] width 56 height 7
click at [465, 248] on link "Braveheart Theme" at bounding box center [462, 245] width 56 height 7
click at [477, 324] on link "My Heart Will Go On" at bounding box center [462, 322] width 60 height 7
click at [458, 306] on link "Jingle Bells" at bounding box center [461, 303] width 33 height 7
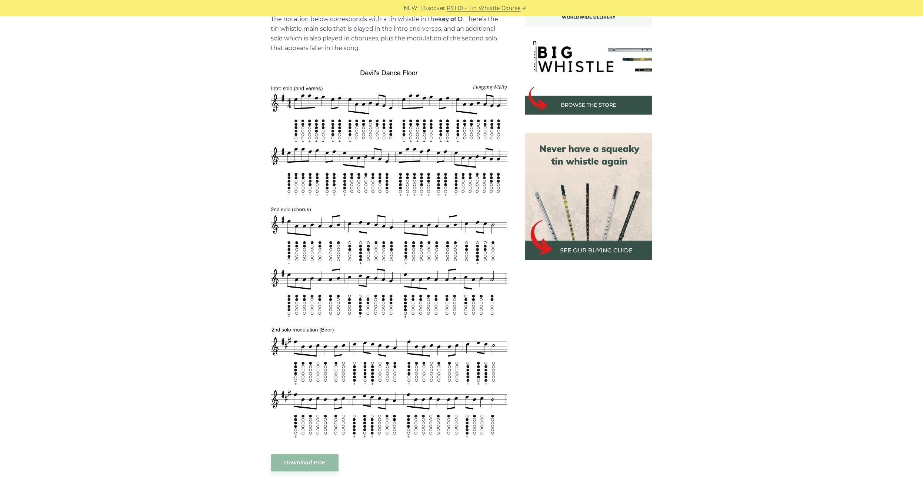
scroll to position [227, 0]
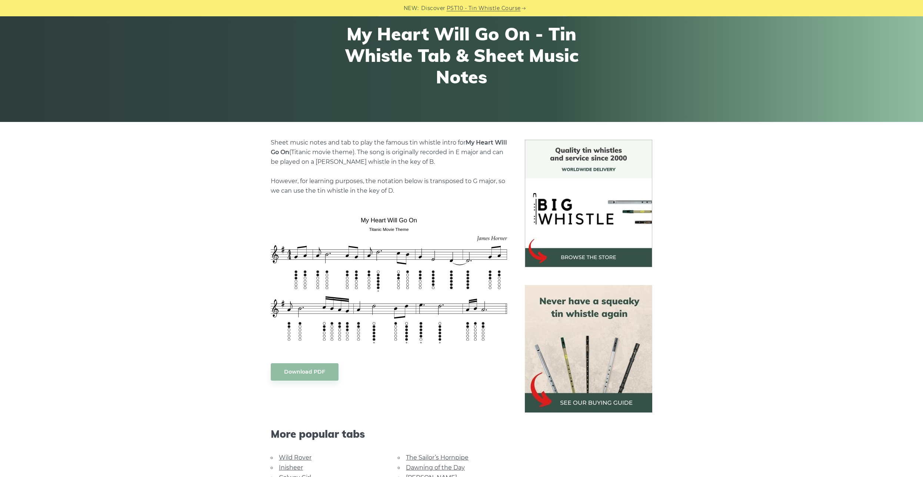
scroll to position [76, 0]
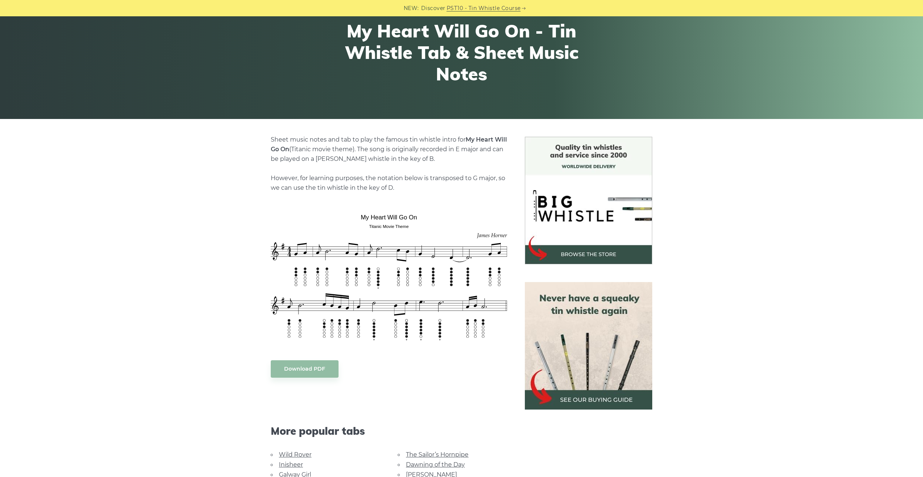
click at [582, 228] on img at bounding box center [588, 200] width 127 height 127
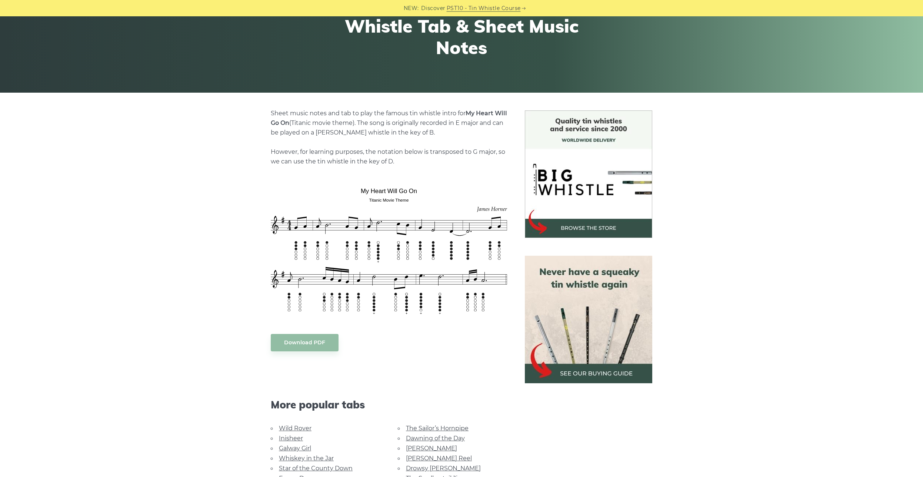
scroll to position [113, 0]
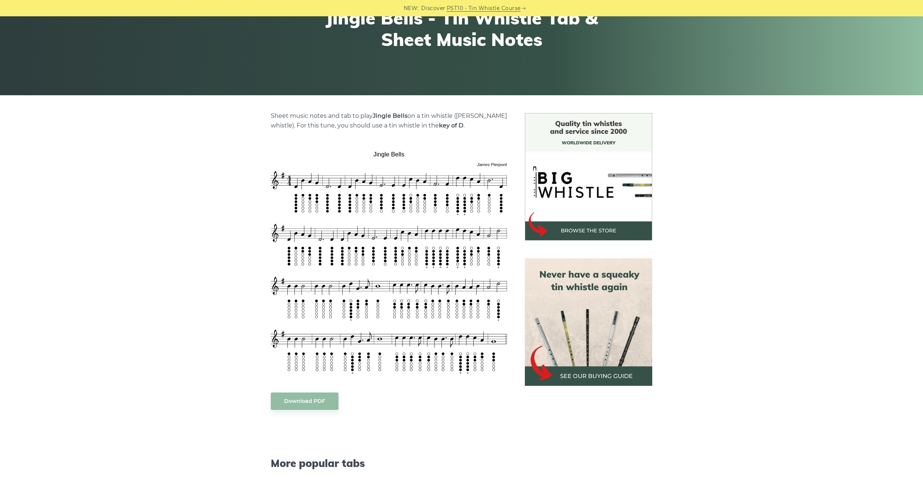
scroll to position [113, 0]
